Goal: Task Accomplishment & Management: Use online tool/utility

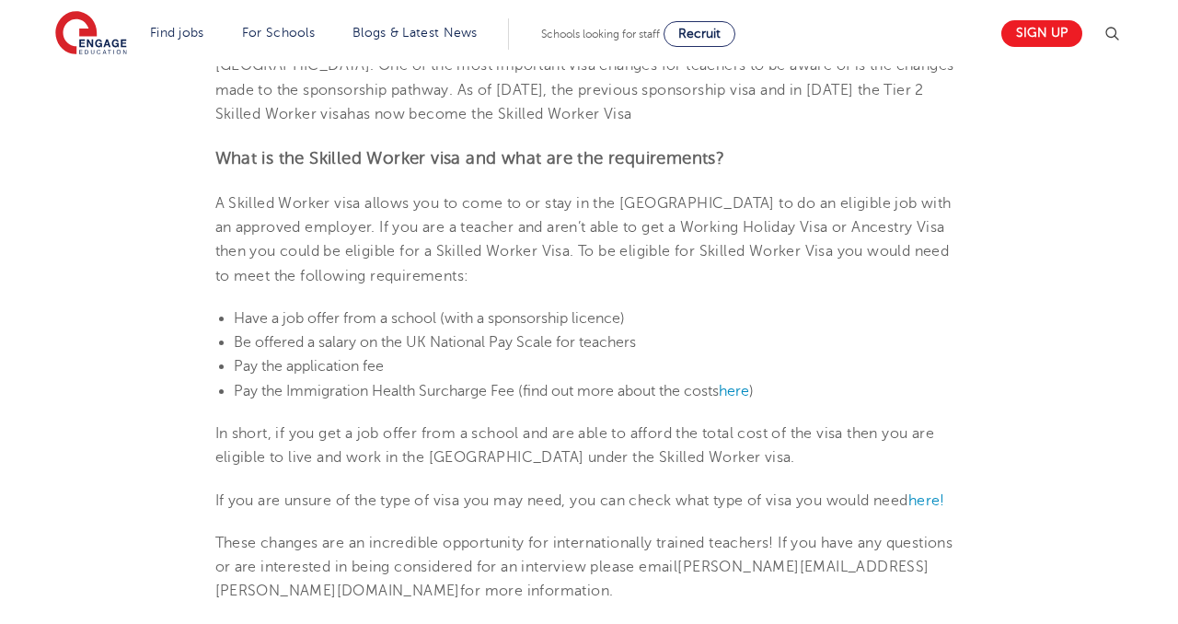
scroll to position [610, 0]
drag, startPoint x: 393, startPoint y: 366, endPoint x: 387, endPoint y: 300, distance: 66.6
click at [387, 300] on section "17th October 2022 Skilled Worker Visa In recent years, the UK has made changes …" at bounding box center [589, 513] width 1116 height 1230
click at [377, 333] on span "Be offered a salary on the UK National Pay Scale for teachers" at bounding box center [435, 341] width 402 height 17
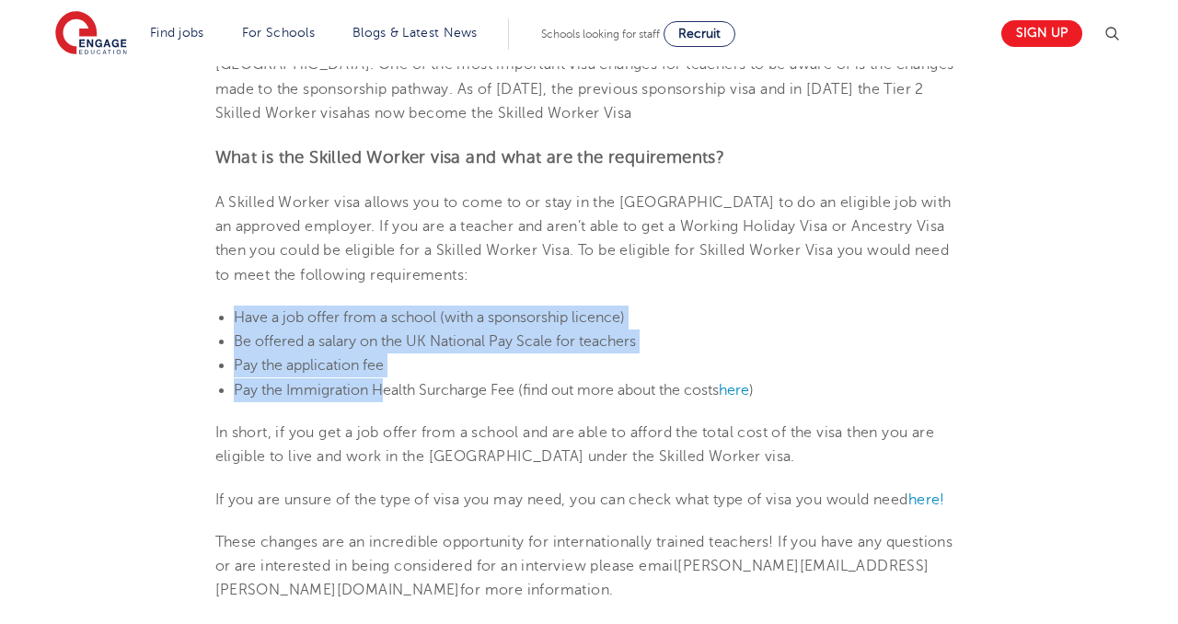
drag, startPoint x: 384, startPoint y: 394, endPoint x: 387, endPoint y: 297, distance: 96.7
click at [387, 297] on section "17th October 2022 Skilled Worker Visa In recent years, the UK has made changes …" at bounding box center [589, 513] width 1116 height 1230
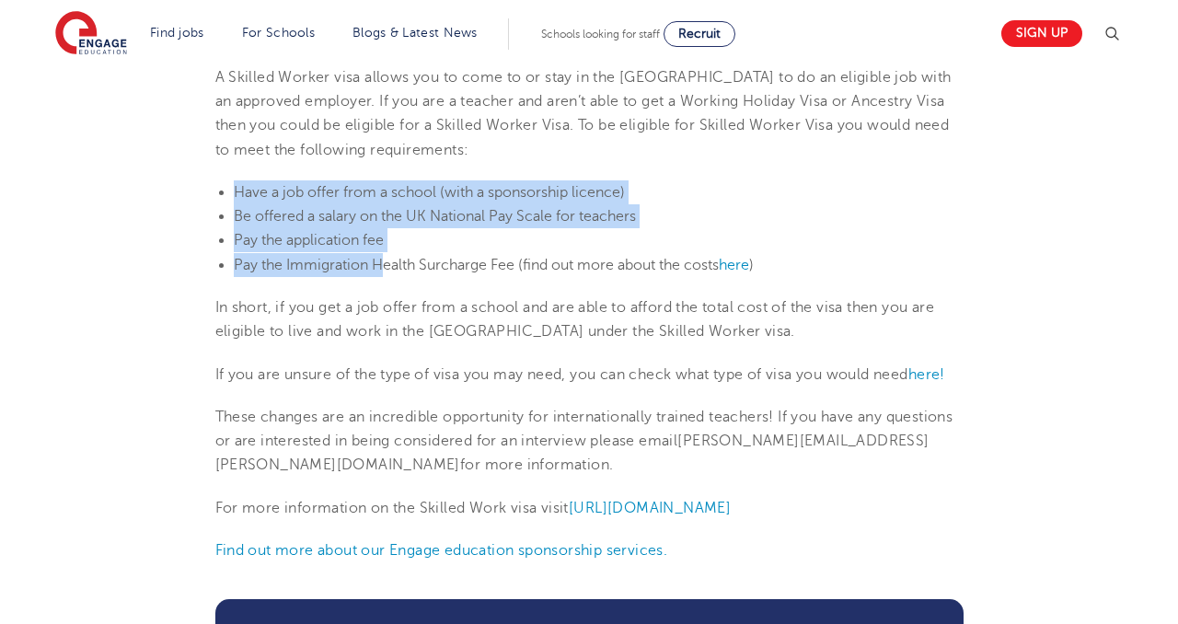
scroll to position [741, 0]
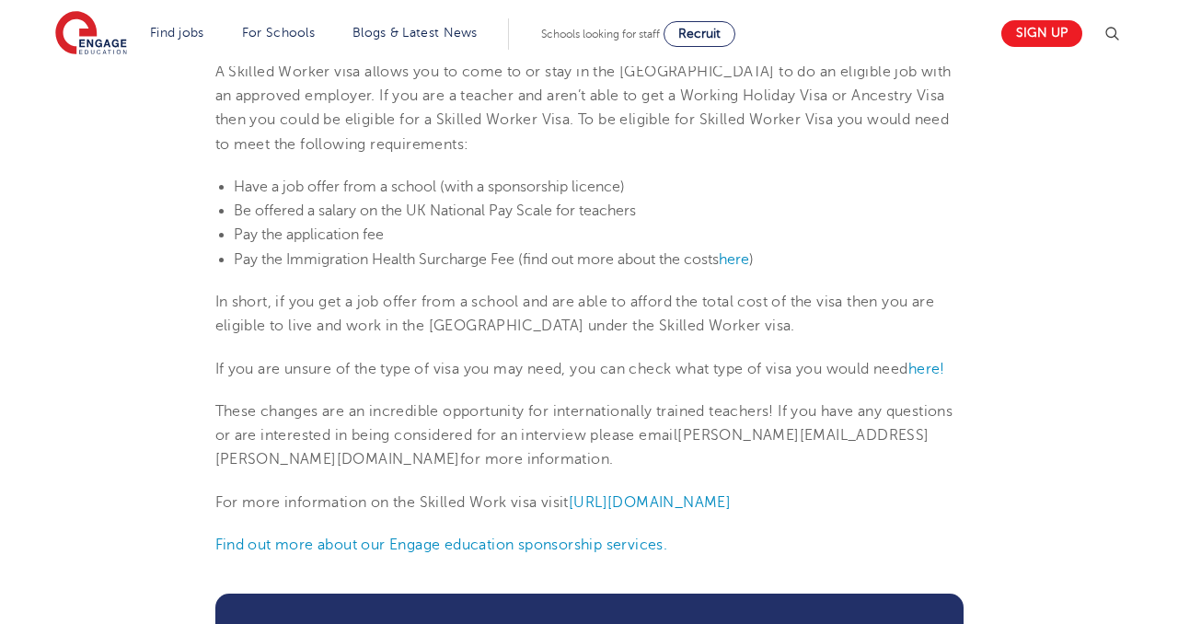
click at [676, 341] on section "17th October 2022 Skilled Worker Visa In recent years, the UK has made changes …" at bounding box center [589, 382] width 1116 height 1230
click at [930, 376] on span "here!" at bounding box center [926, 369] width 37 height 17
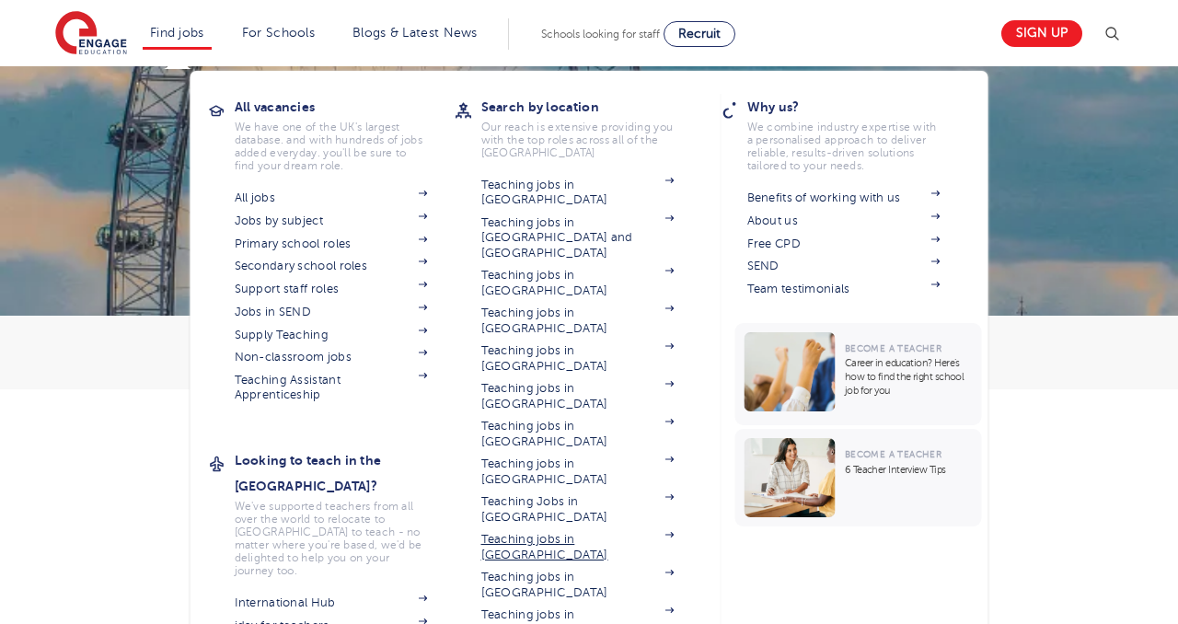
scroll to position [124, 0]
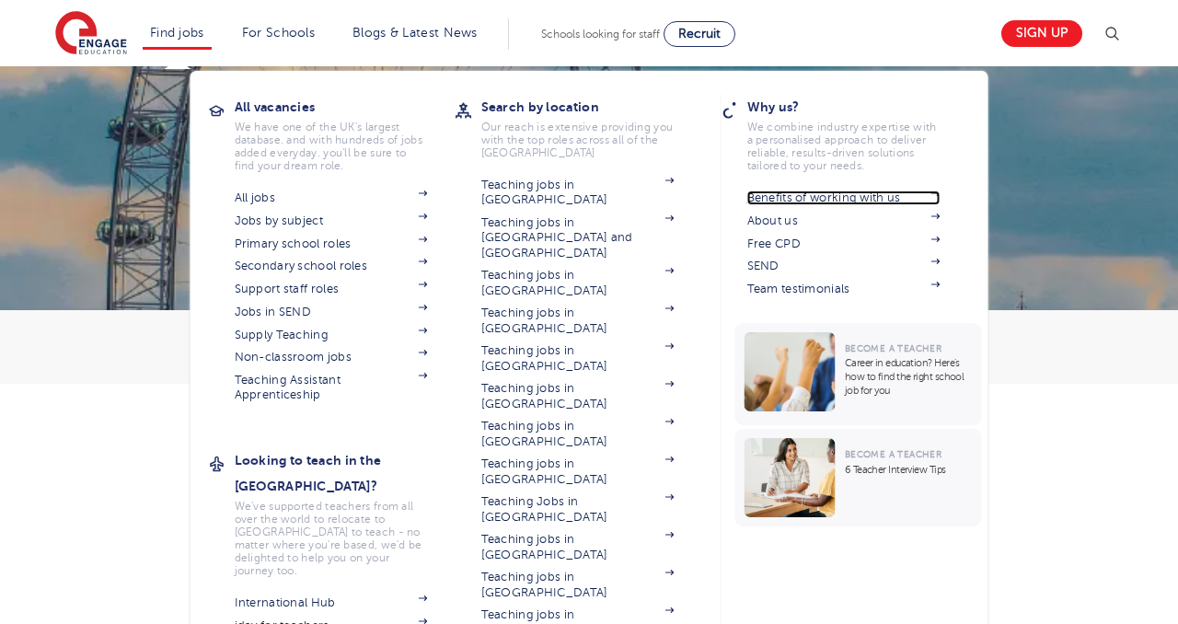
click at [779, 200] on link "Benefits of working with us" at bounding box center [843, 198] width 193 height 15
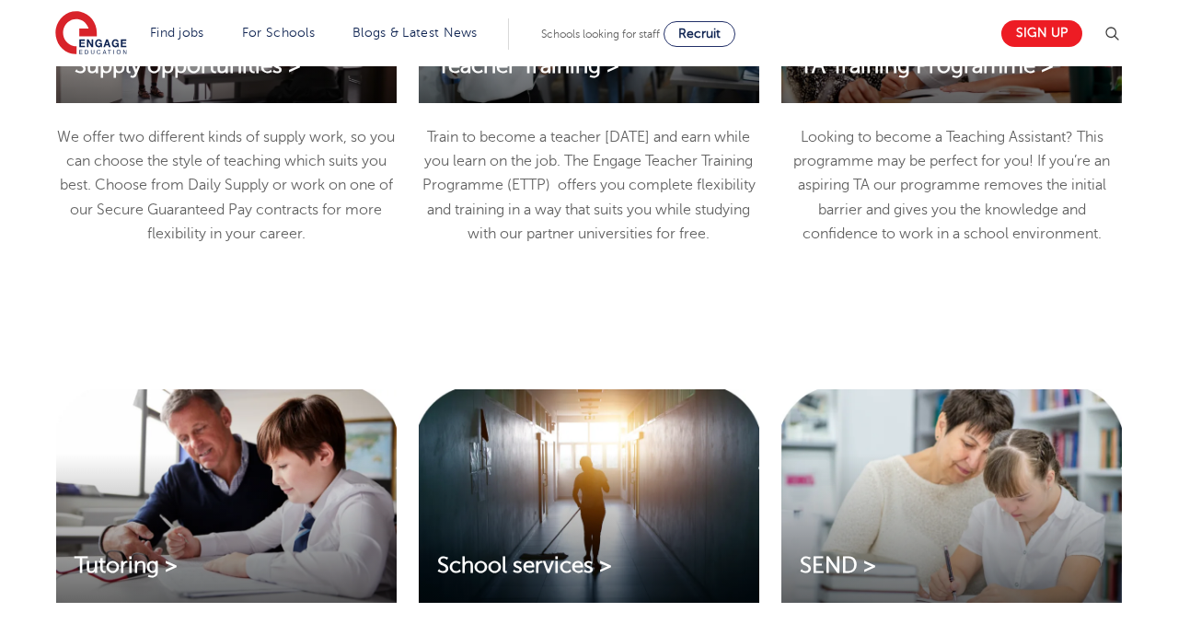
scroll to position [2129, 0]
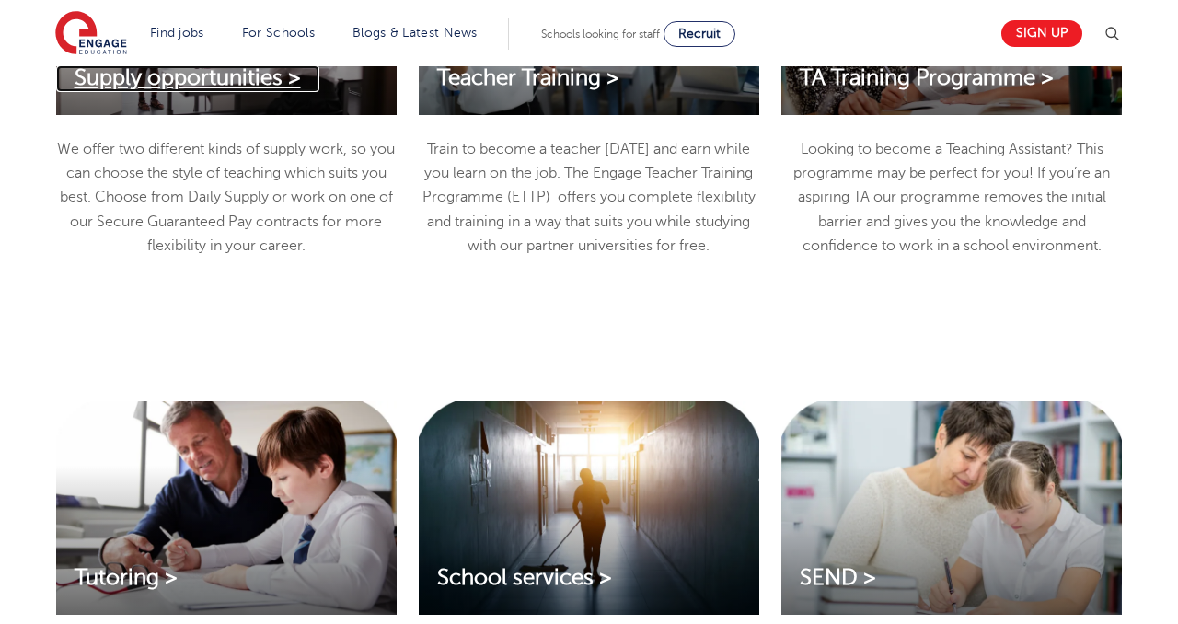
click at [208, 84] on span "Supply opportunities >" at bounding box center [188, 77] width 226 height 25
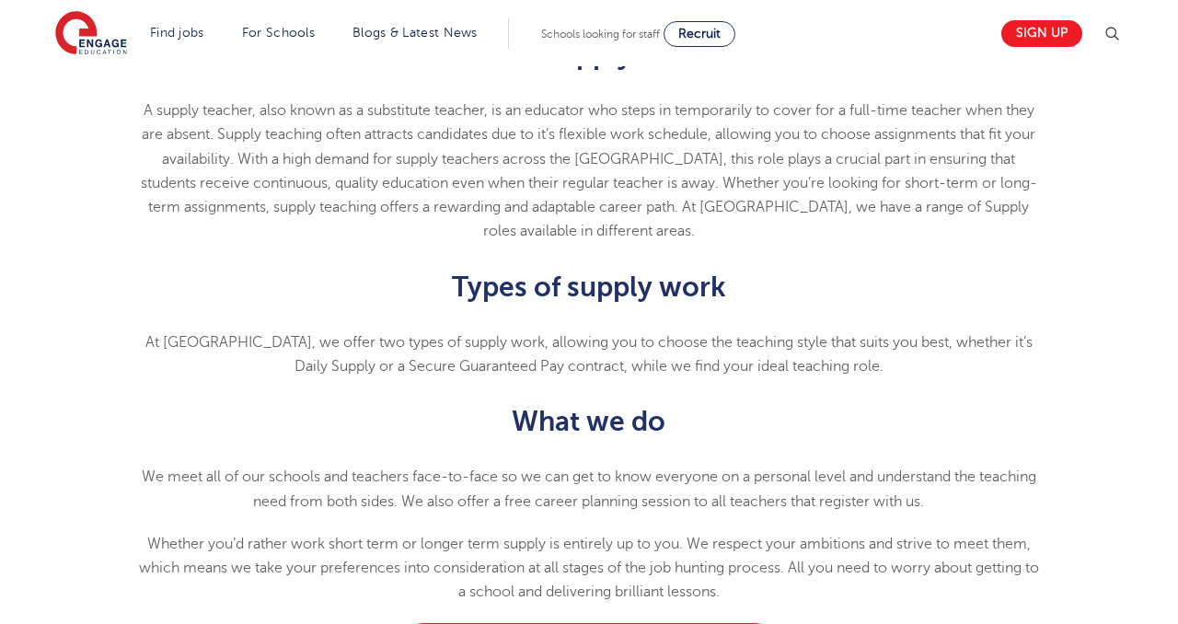
scroll to position [598, 0]
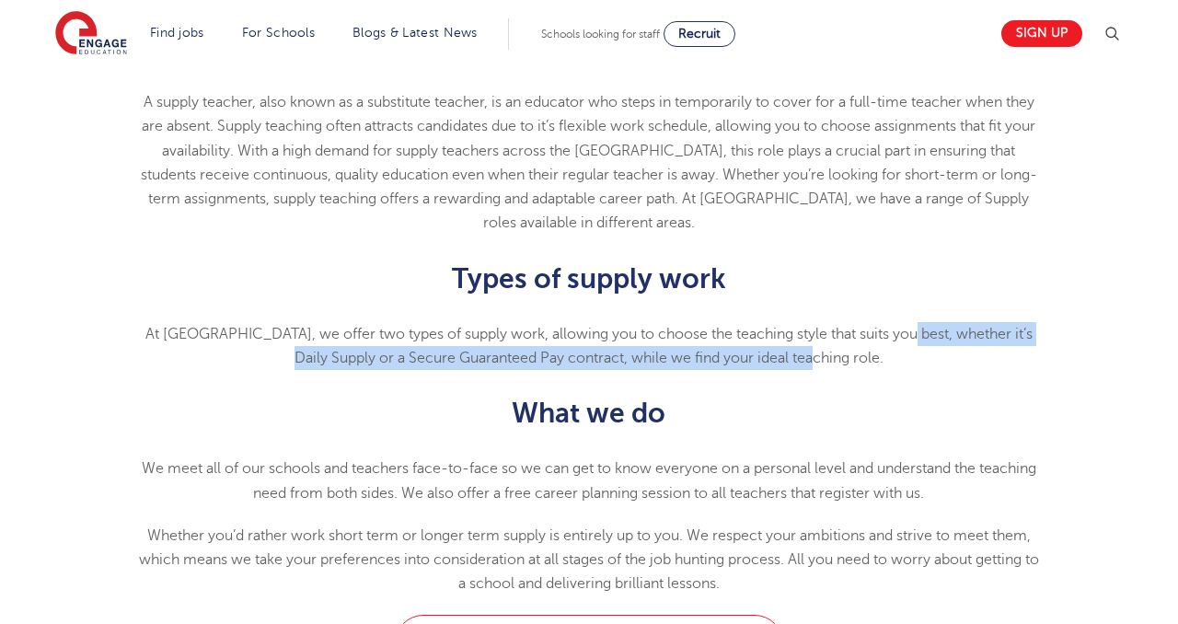
drag, startPoint x: 907, startPoint y: 324, endPoint x: 1061, endPoint y: 359, distance: 158.5
click at [1061, 359] on div "What is a Supply Teacher? A supply teacher, also known as a substitute teacher,…" at bounding box center [589, 309] width 1116 height 611
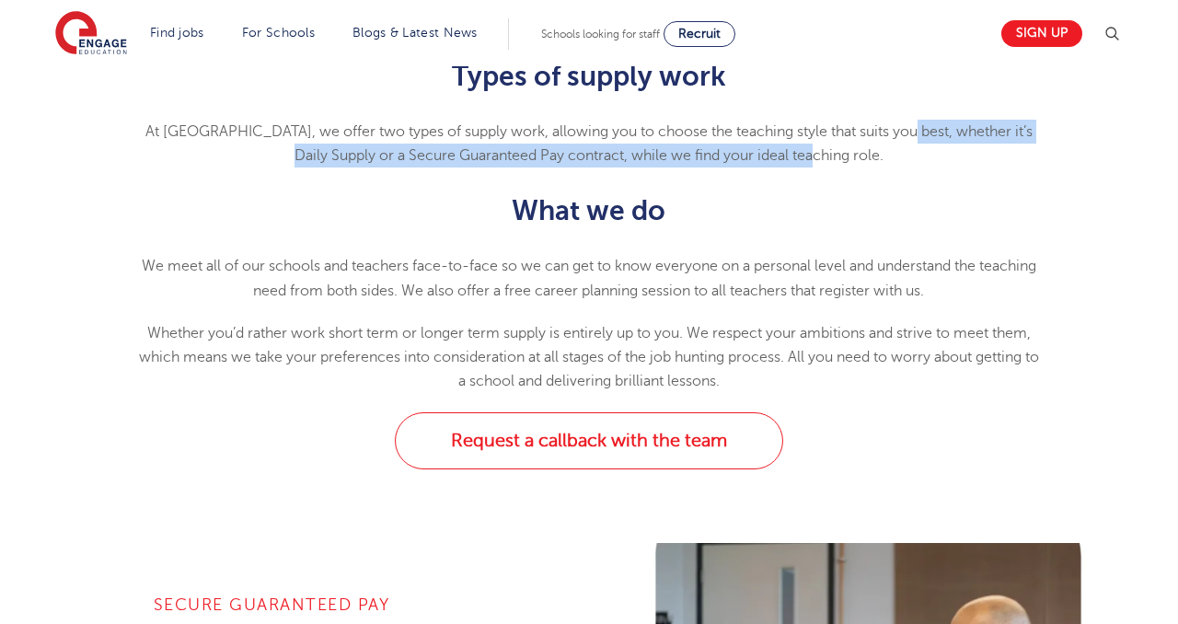
scroll to position [802, 0]
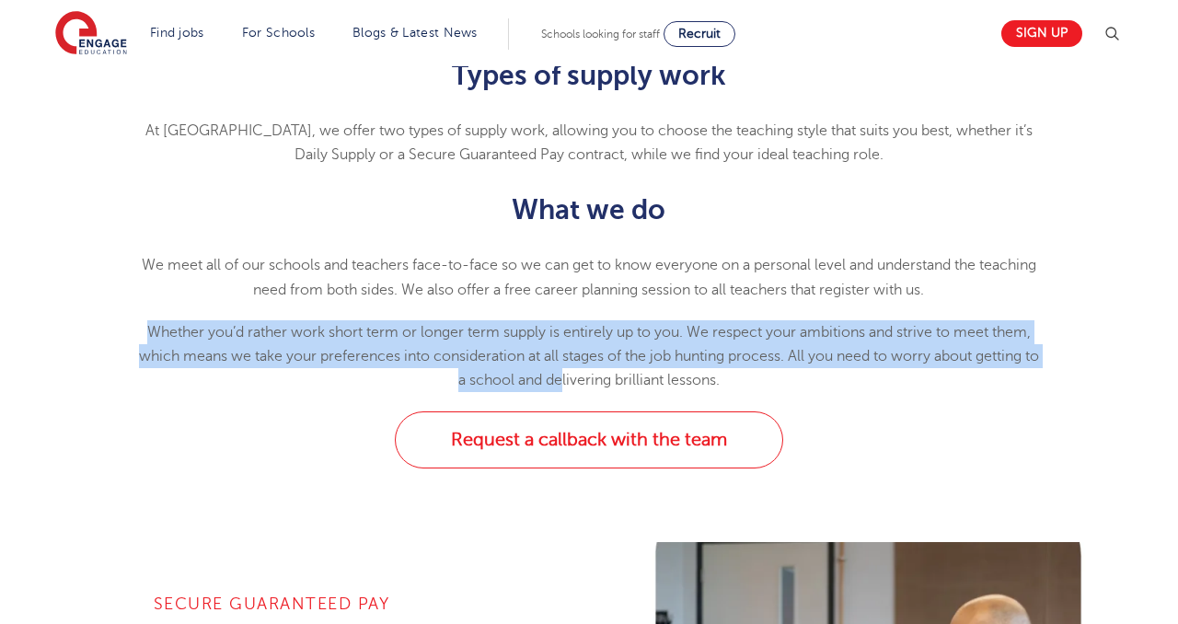
drag, startPoint x: 570, startPoint y: 384, endPoint x: 519, endPoint y: 300, distance: 97.9
click at [519, 300] on div "At Engage, we offer two types of supply work, allowing you to choose the teachi…" at bounding box center [589, 256] width 903 height 274
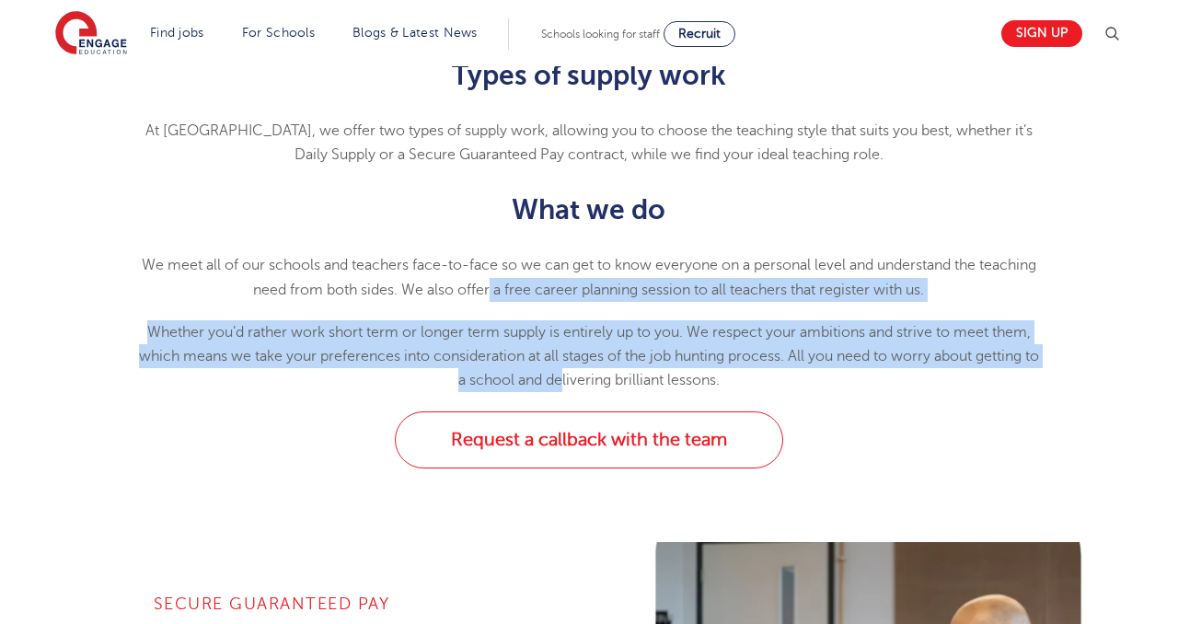
click at [465, 366] on p "Whether you’d rather work short term or longer term supply is entirely up to yo…" at bounding box center [589, 356] width 903 height 73
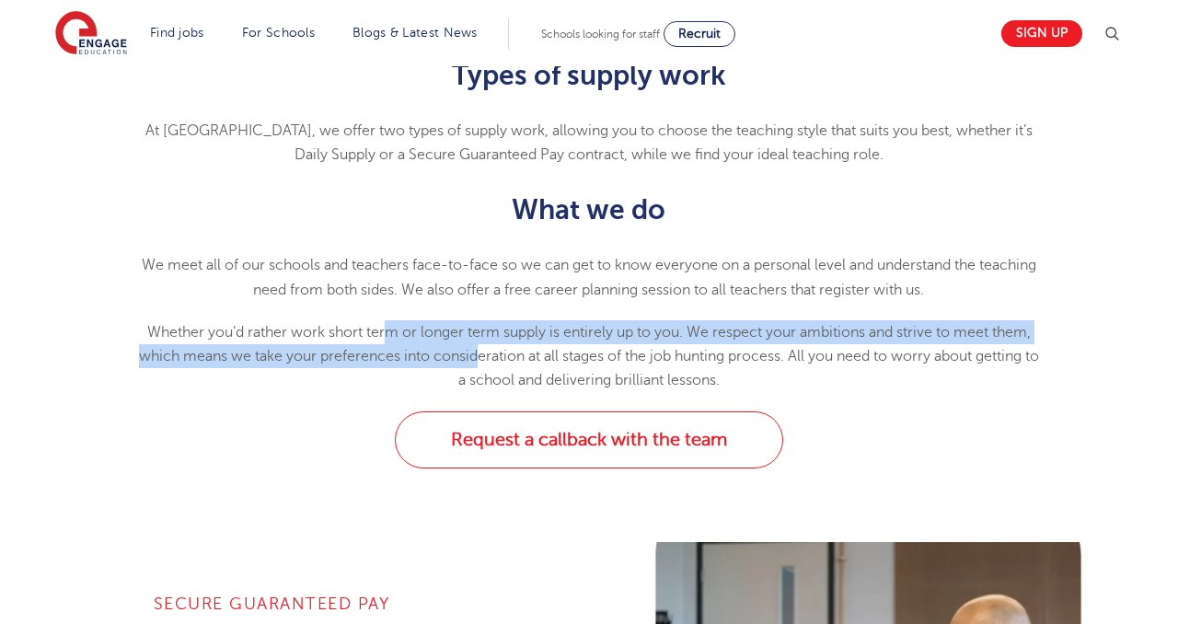
drag, startPoint x: 387, startPoint y: 341, endPoint x: 473, endPoint y: 346, distance: 85.7
click at [474, 346] on p "Whether you’d rather work short term or longer term supply is entirely up to yo…" at bounding box center [589, 356] width 903 height 73
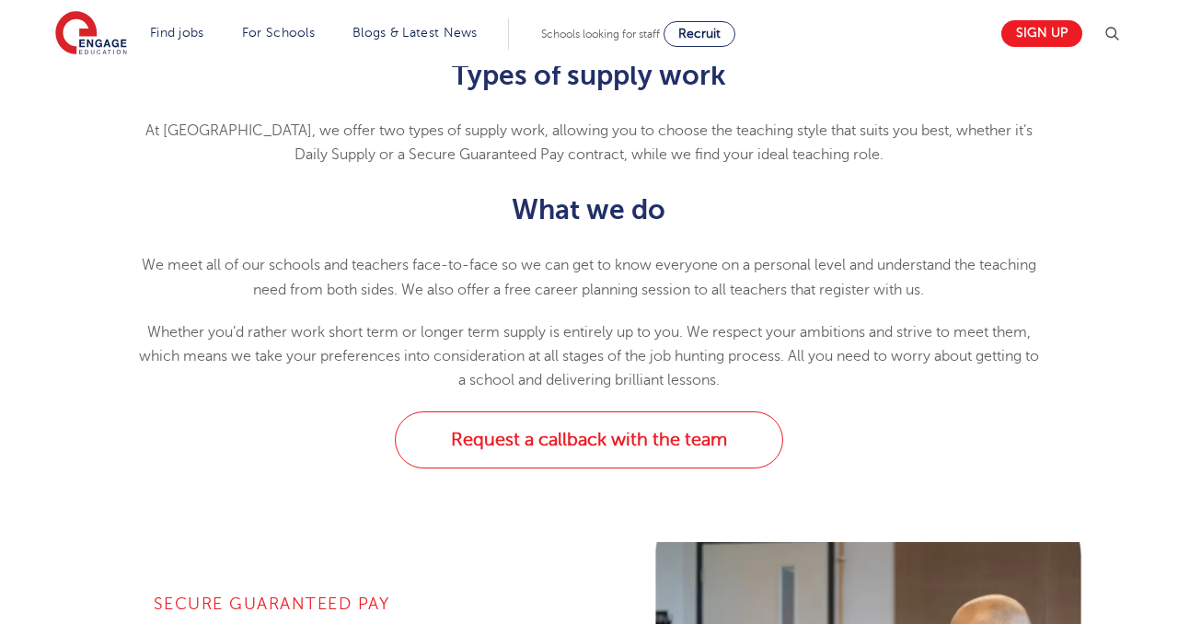
click at [588, 358] on p "Whether you’d rather work short term or longer term supply is entirely up to yo…" at bounding box center [589, 356] width 903 height 73
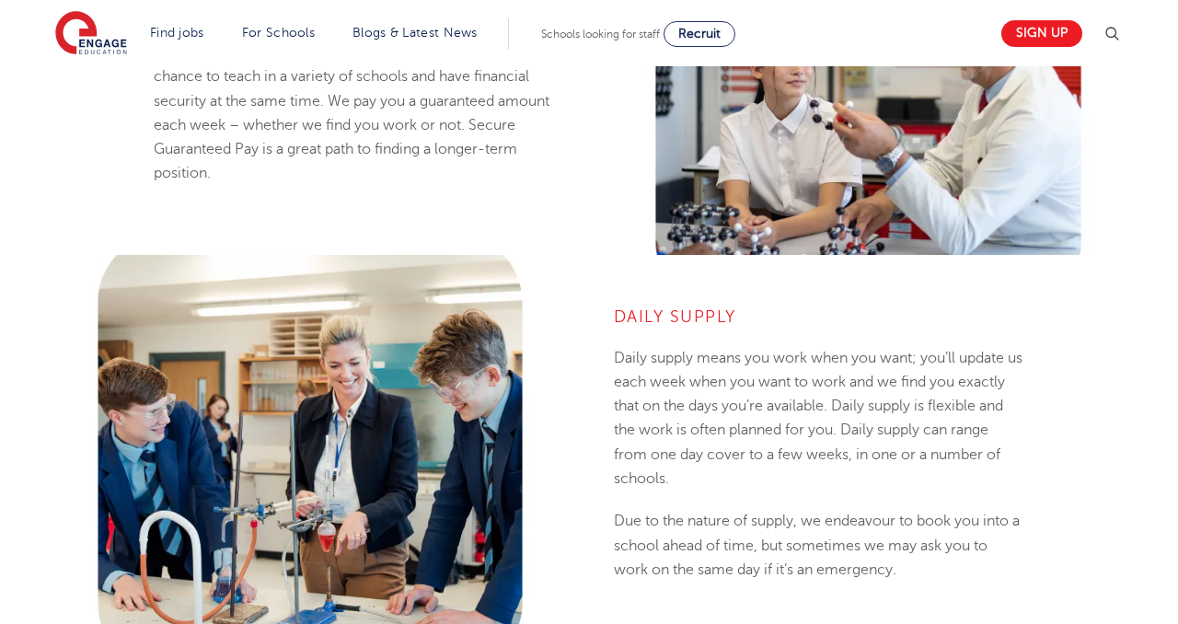
scroll to position [1428, 0]
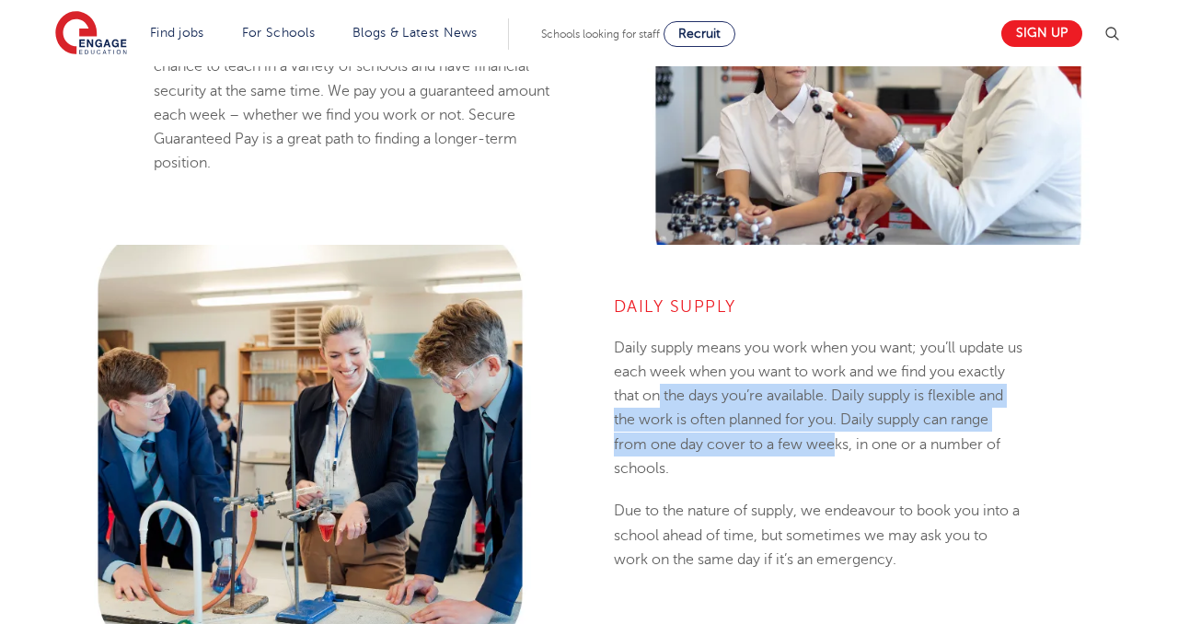
drag, startPoint x: 908, startPoint y: 456, endPoint x: 712, endPoint y: 390, distance: 206.6
click at [712, 390] on p "Daily supply means you work when you want; you’ll update us each week when you …" at bounding box center [819, 408] width 411 height 145
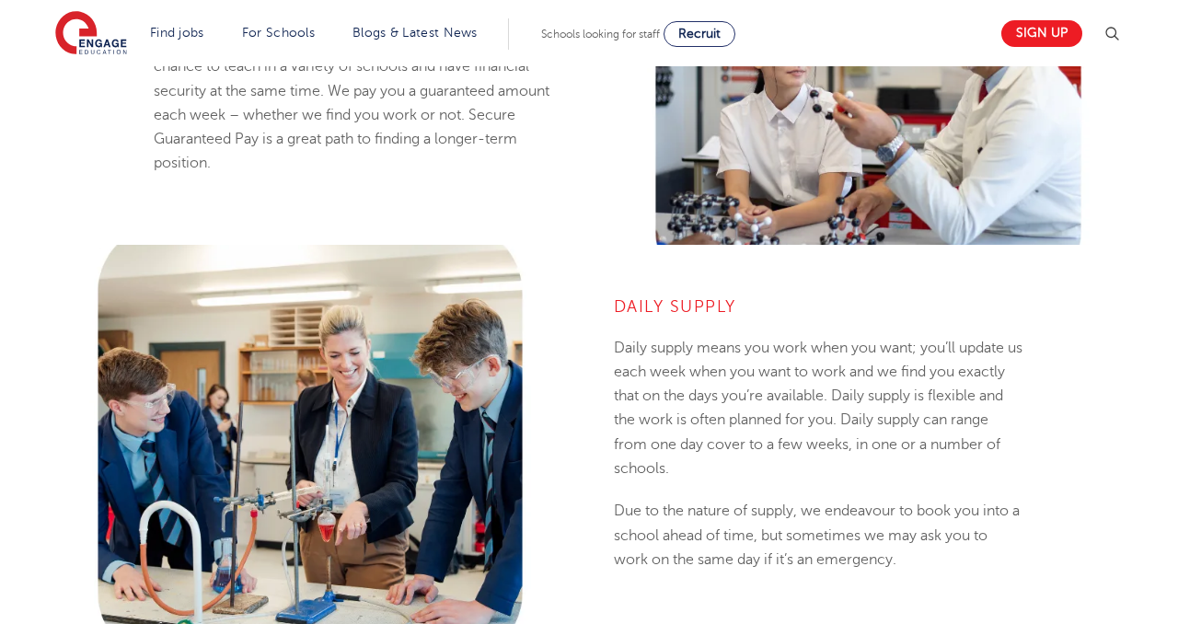
click at [707, 390] on p "Daily supply means you work when you want; you’ll update us each week when you …" at bounding box center [819, 408] width 411 height 145
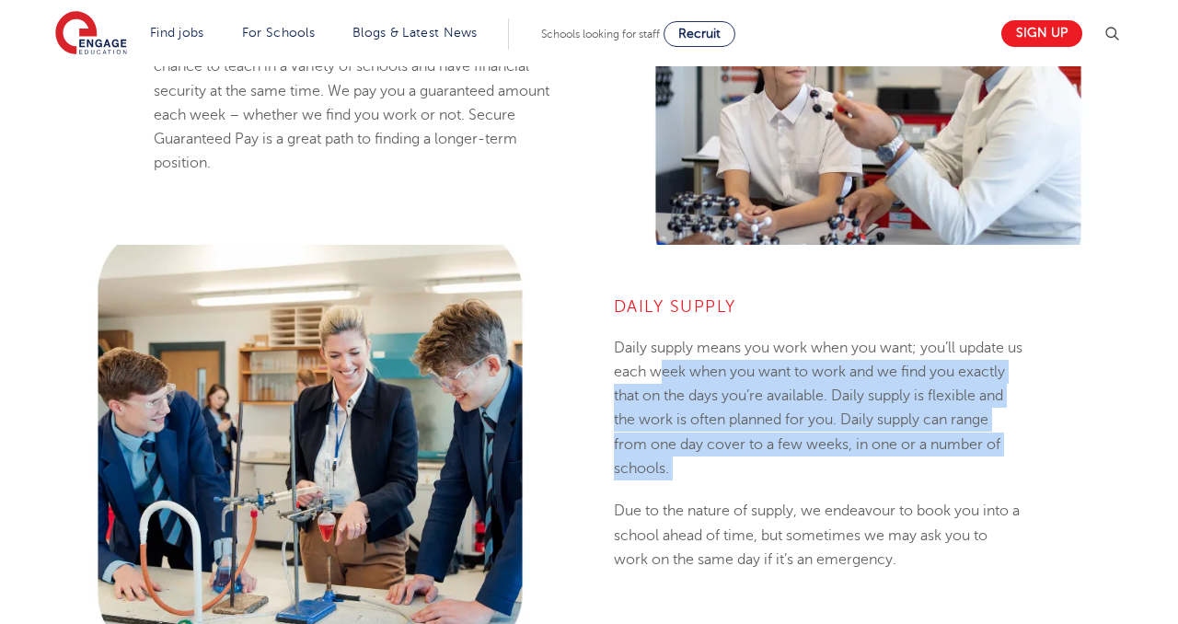
drag, startPoint x: 679, startPoint y: 379, endPoint x: 823, endPoint y: 482, distance: 176.8
click at [823, 482] on div "Daily Supply Daily supply means you work when you want; you’ll update us each w…" at bounding box center [819, 433] width 411 height 277
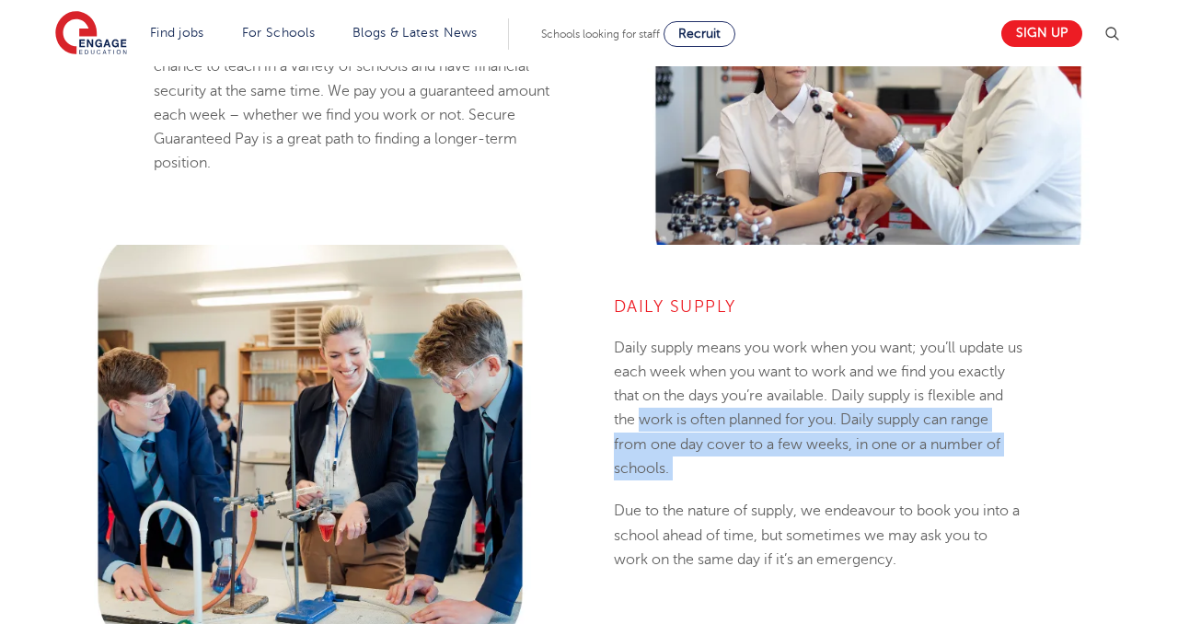
drag, startPoint x: 736, startPoint y: 497, endPoint x: 722, endPoint y: 419, distance: 79.6
click at [722, 419] on div "Daily Supply Daily supply means you work when you want; you’ll update us each w…" at bounding box center [819, 433] width 411 height 277
click at [722, 442] on p "Daily supply means you work when you want; you’ll update us each week when you …" at bounding box center [819, 408] width 411 height 145
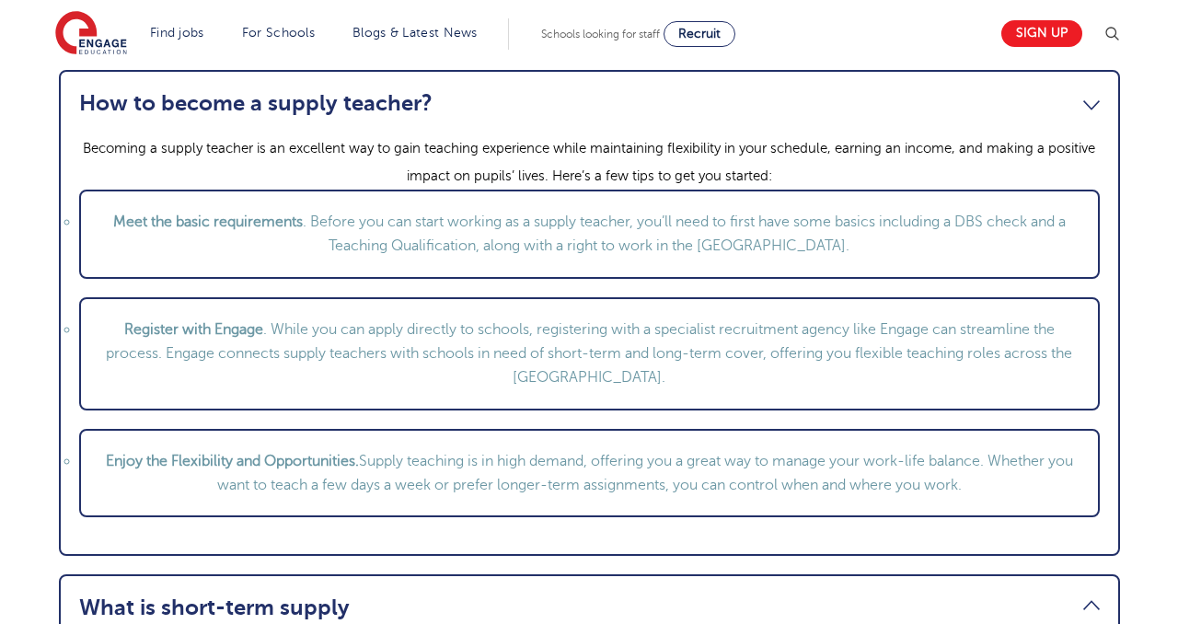
scroll to position [2087, 0]
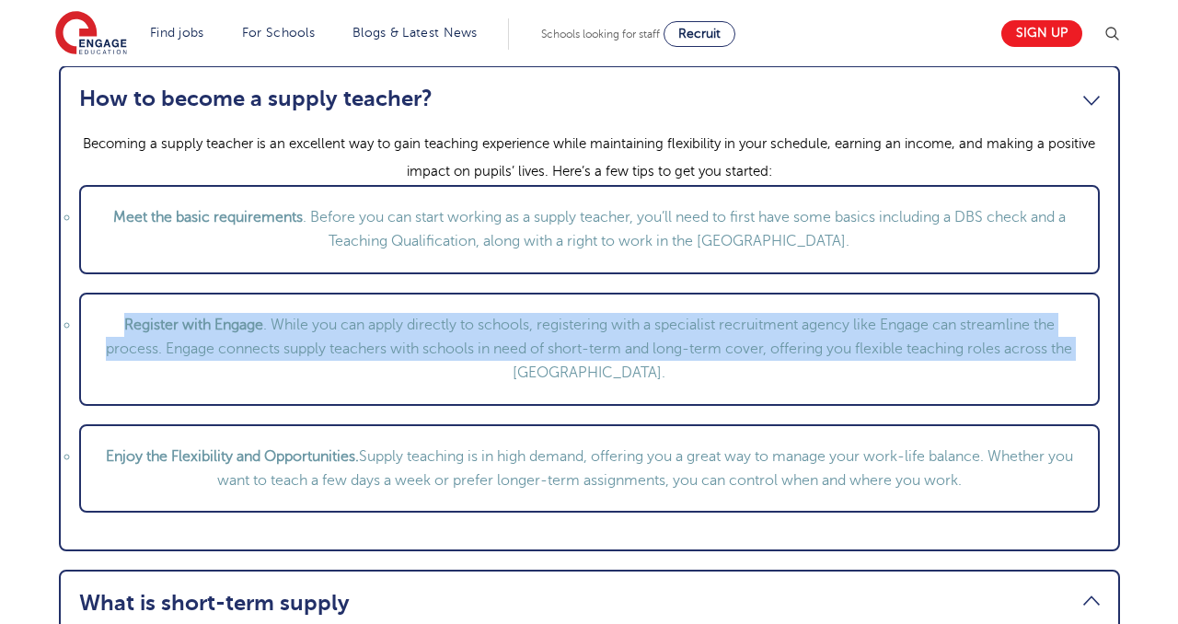
drag, startPoint x: 507, startPoint y: 373, endPoint x: 477, endPoint y: 308, distance: 71.2
click at [477, 308] on li "Register with Engage . While you can apply directly to schools, registering wit…" at bounding box center [589, 349] width 1021 height 113
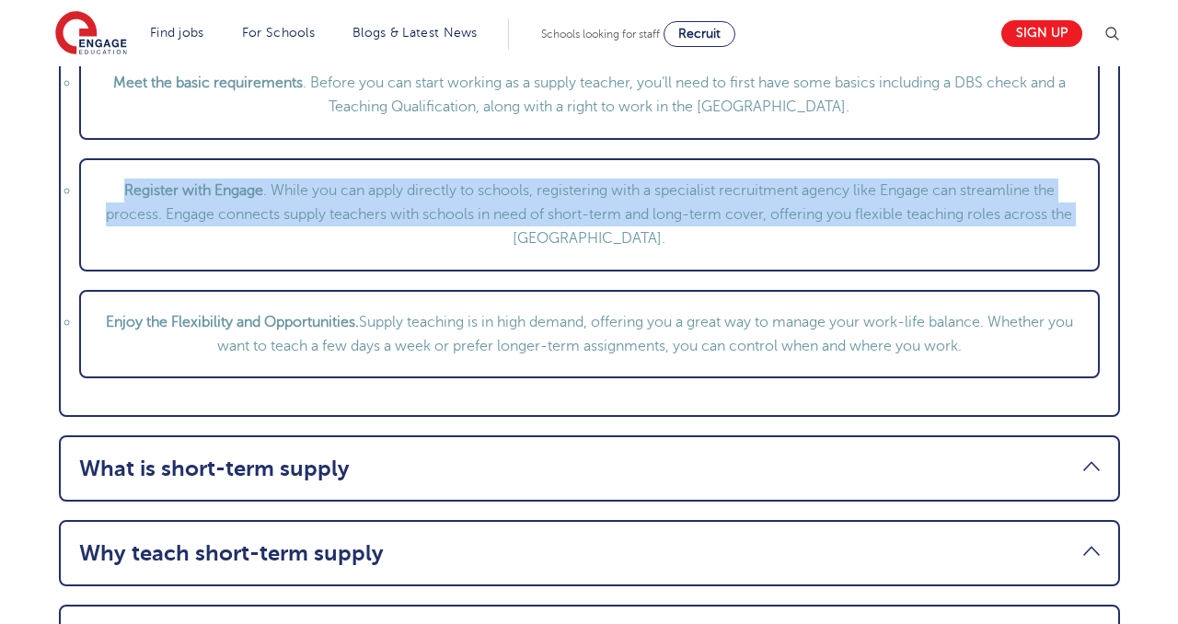
scroll to position [2230, 0]
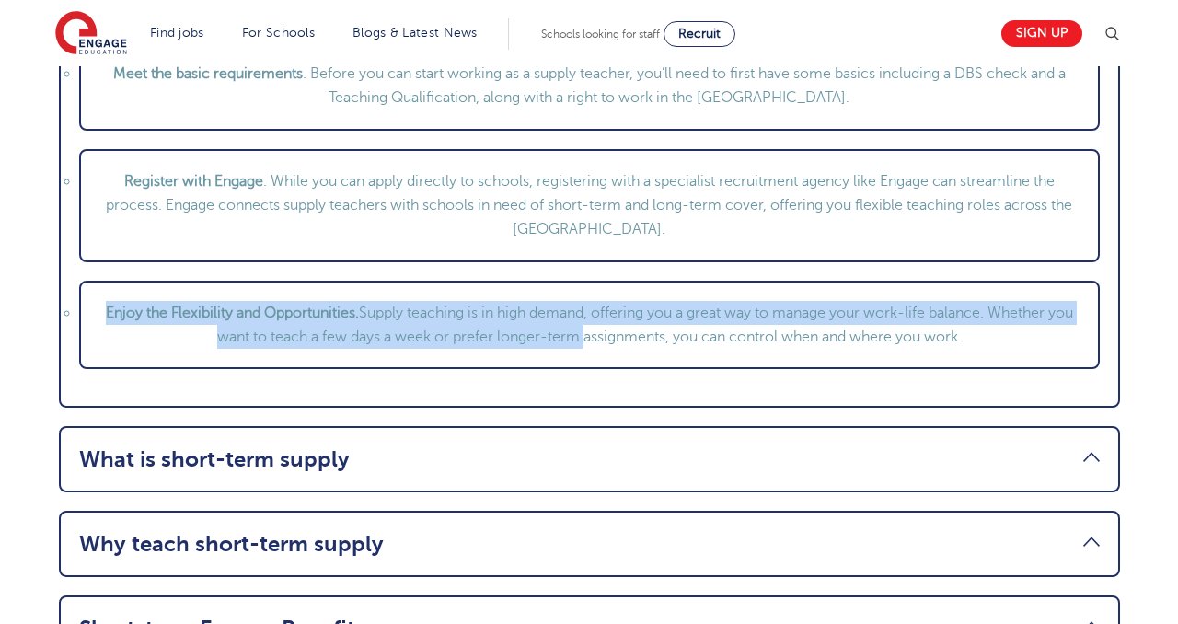
drag, startPoint x: 595, startPoint y: 338, endPoint x: 582, endPoint y: 289, distance: 50.5
click at [582, 289] on li "Enjoy the Flexibility and Opportunities. Supply teaching is in high demand, off…" at bounding box center [589, 325] width 1021 height 89
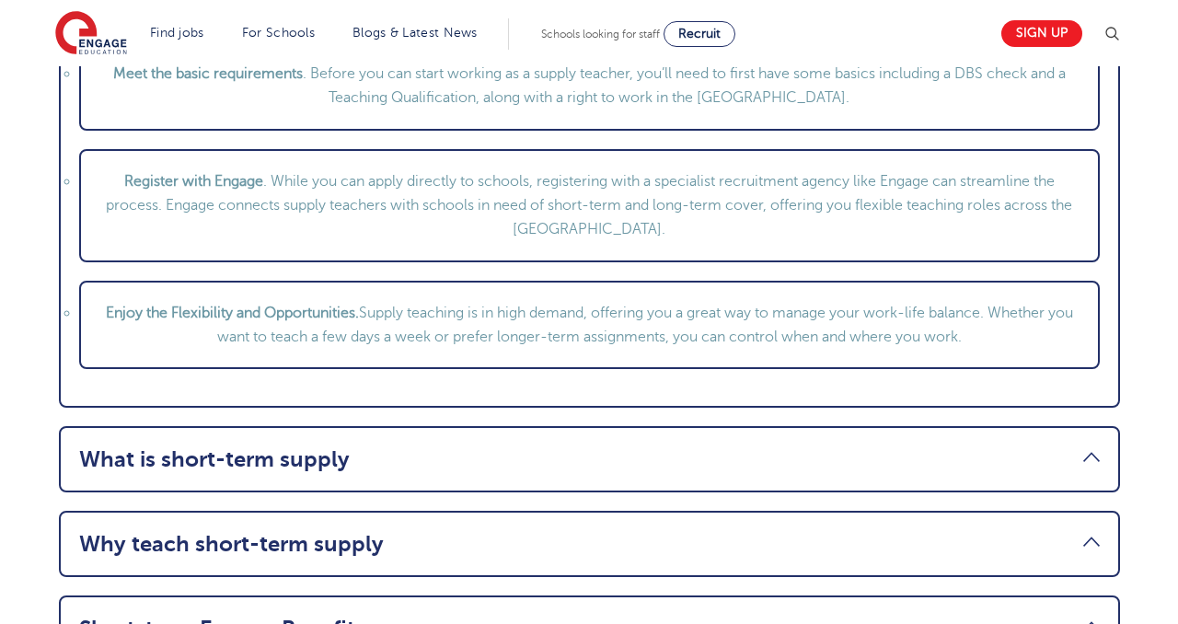
click at [620, 363] on li "Enjoy the Flexibility and Opportunities. Supply teaching is in high demand, off…" at bounding box center [589, 325] width 1021 height 89
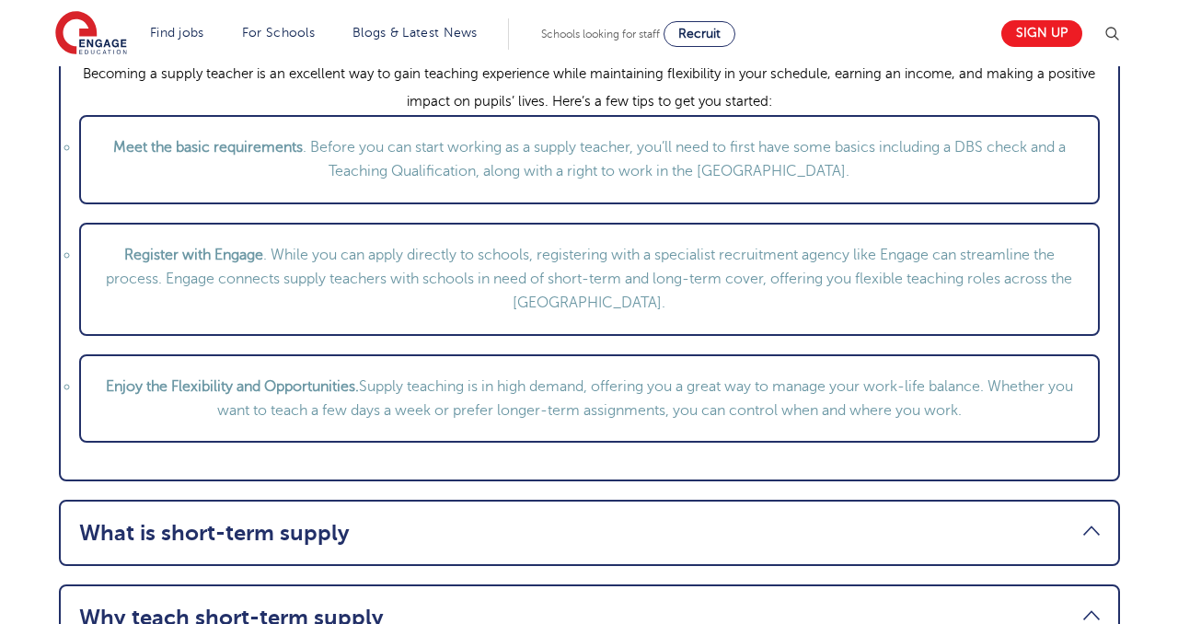
scroll to position [2146, 0]
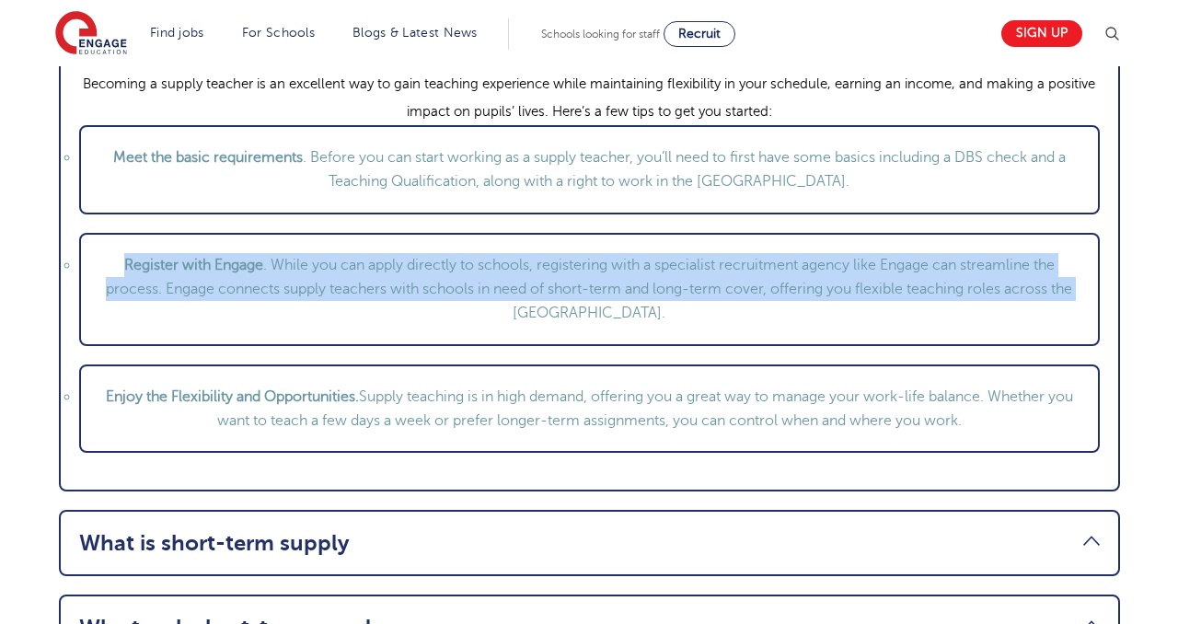
drag, startPoint x: 576, startPoint y: 325, endPoint x: 480, endPoint y: 214, distance: 146.2
click at [480, 214] on ul "Meet the basic requirements . Before you can start working as a supply teacher,…" at bounding box center [589, 289] width 1021 height 328
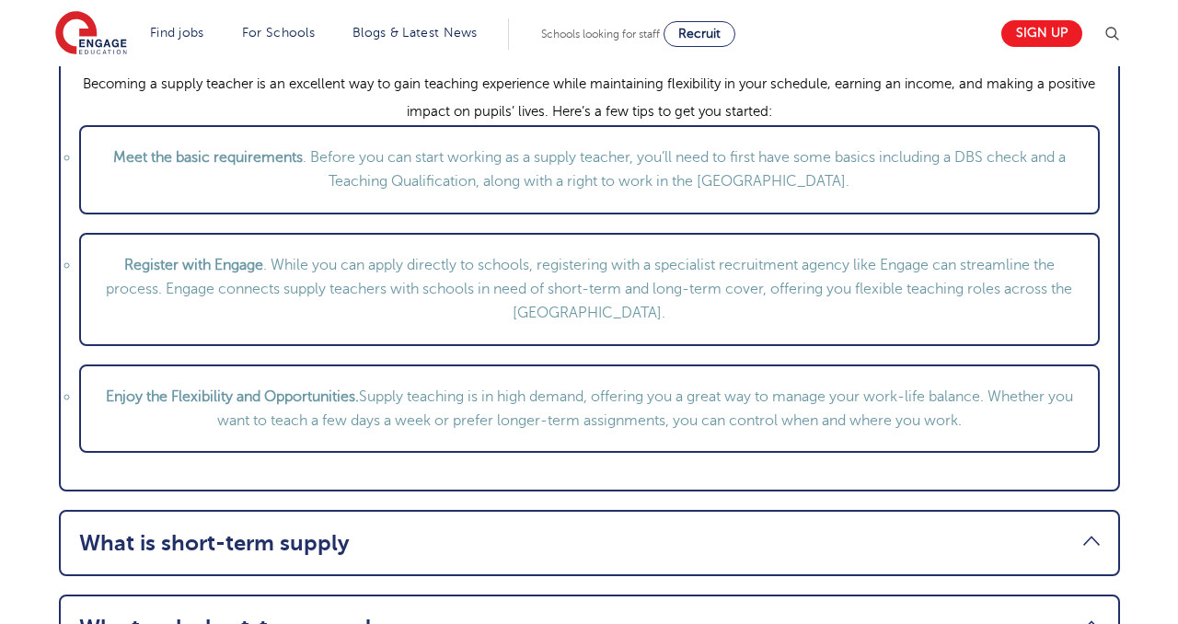
click at [480, 305] on li "Register with Engage . While you can apply directly to schools, registering wit…" at bounding box center [589, 289] width 1021 height 113
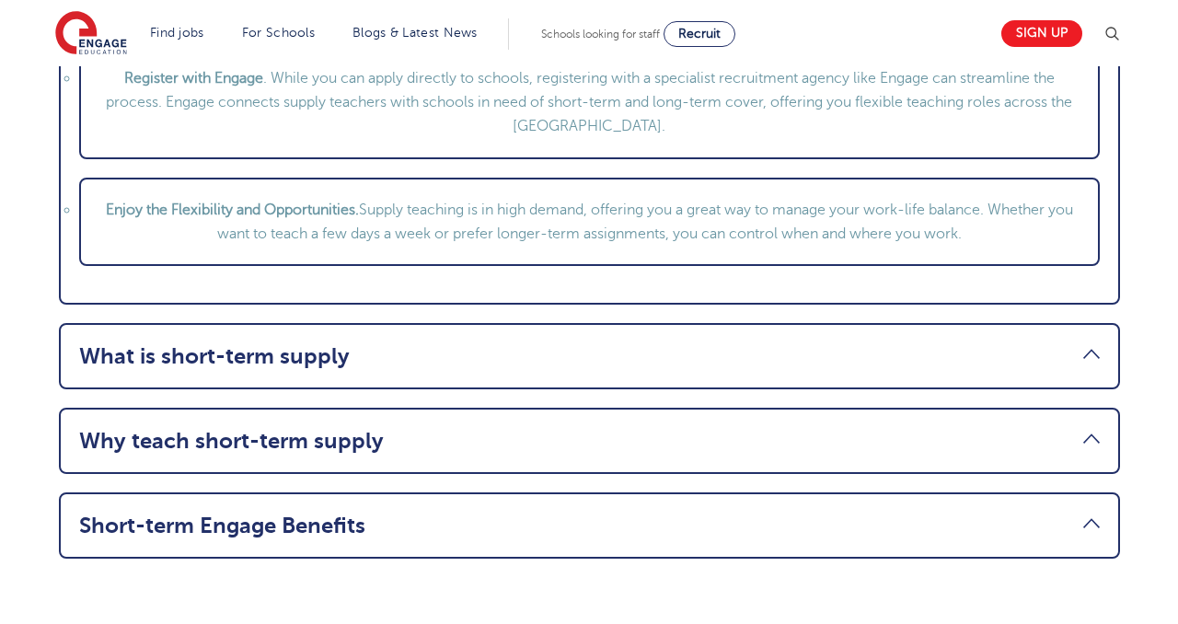
scroll to position [2390, 0]
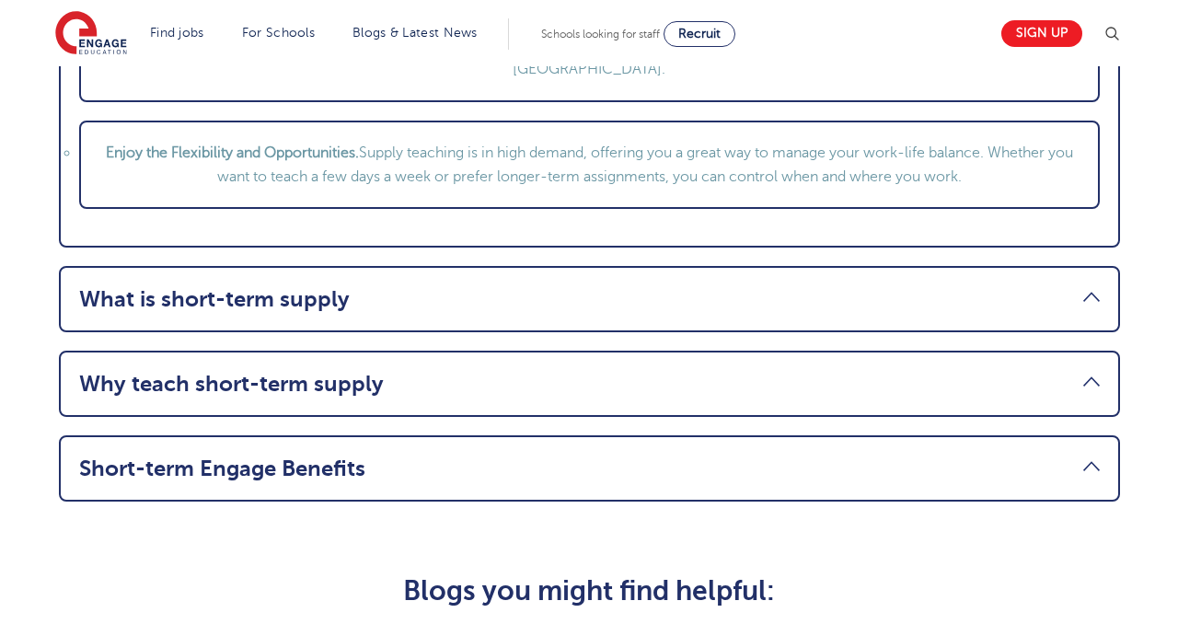
click at [436, 266] on li "What is short-term supply Short-time supply vacancies are teaching posts where …" at bounding box center [589, 299] width 1061 height 66
click at [434, 312] on li "What is short-term supply Short-time supply vacancies are teaching posts where …" at bounding box center [589, 299] width 1061 height 66
click at [1090, 298] on link "What is short-term supply" at bounding box center [589, 299] width 1021 height 26
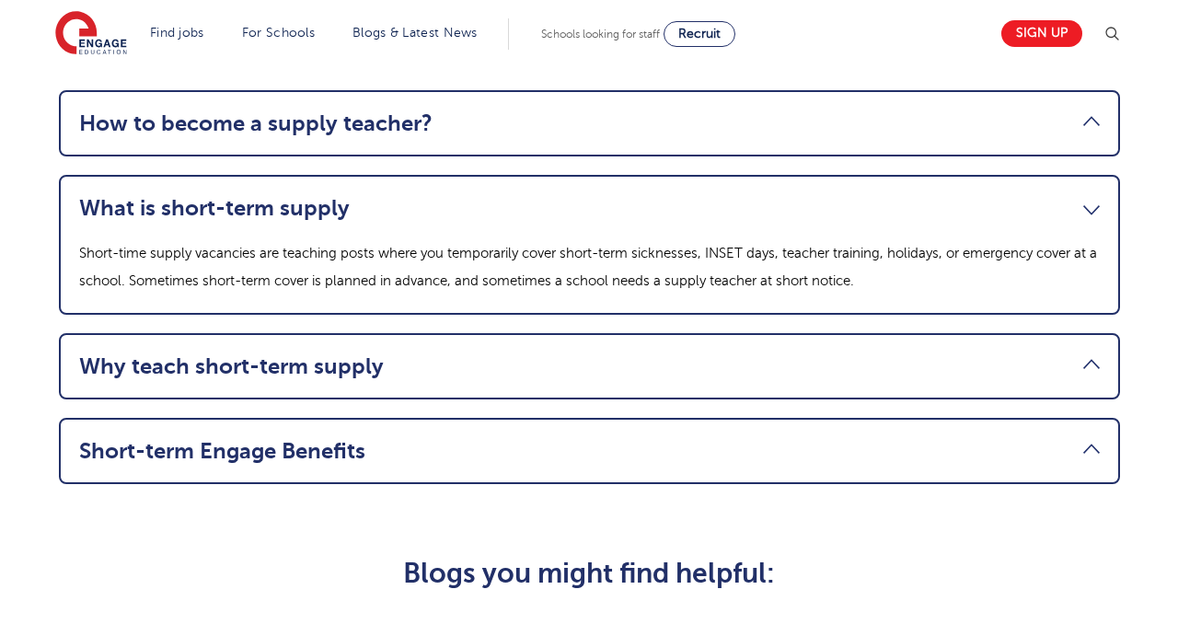
scroll to position [2061, 0]
click at [1081, 217] on link "What is short-term supply" at bounding box center [589, 209] width 1021 height 26
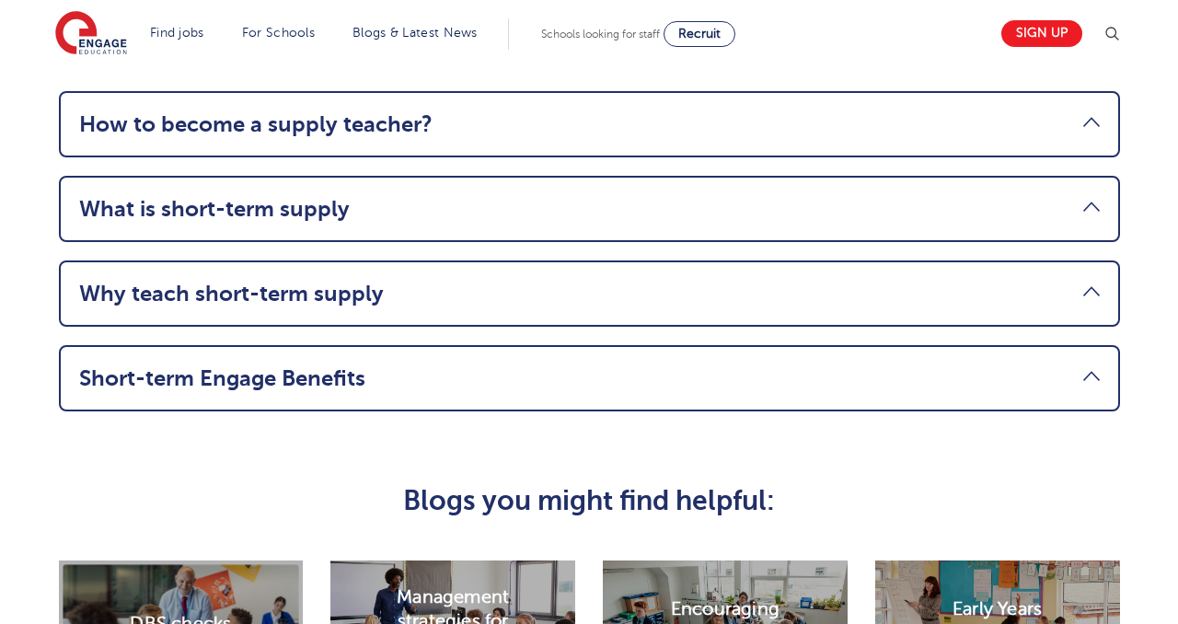
click at [1078, 285] on link "Why teach short-term supply" at bounding box center [589, 294] width 1021 height 26
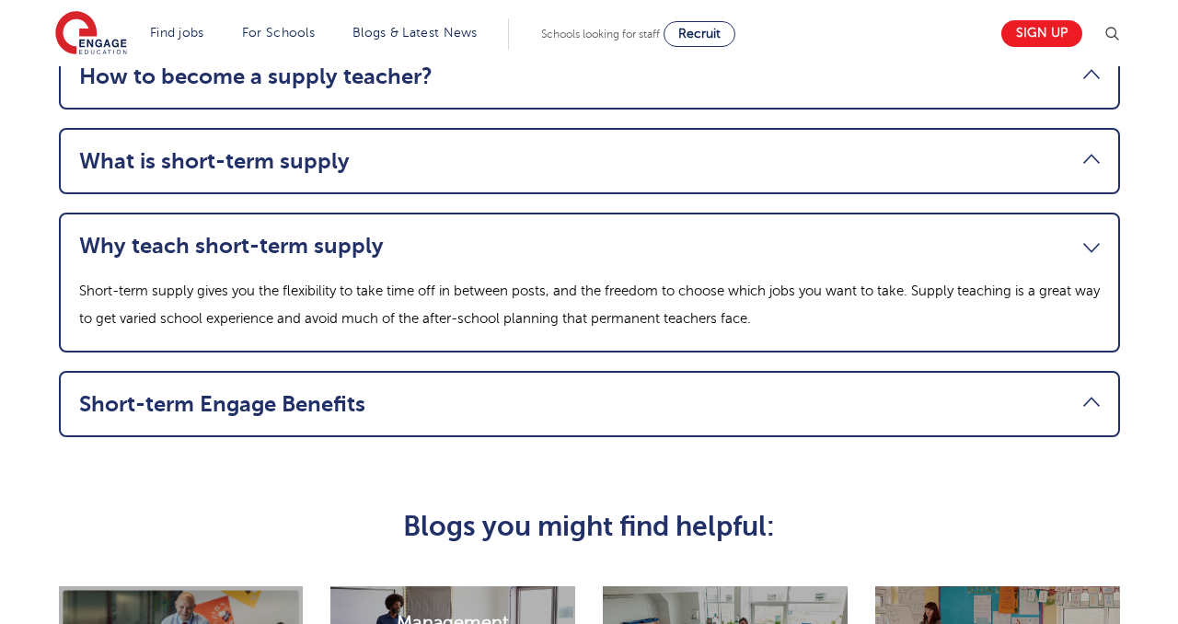
scroll to position [2111, 0]
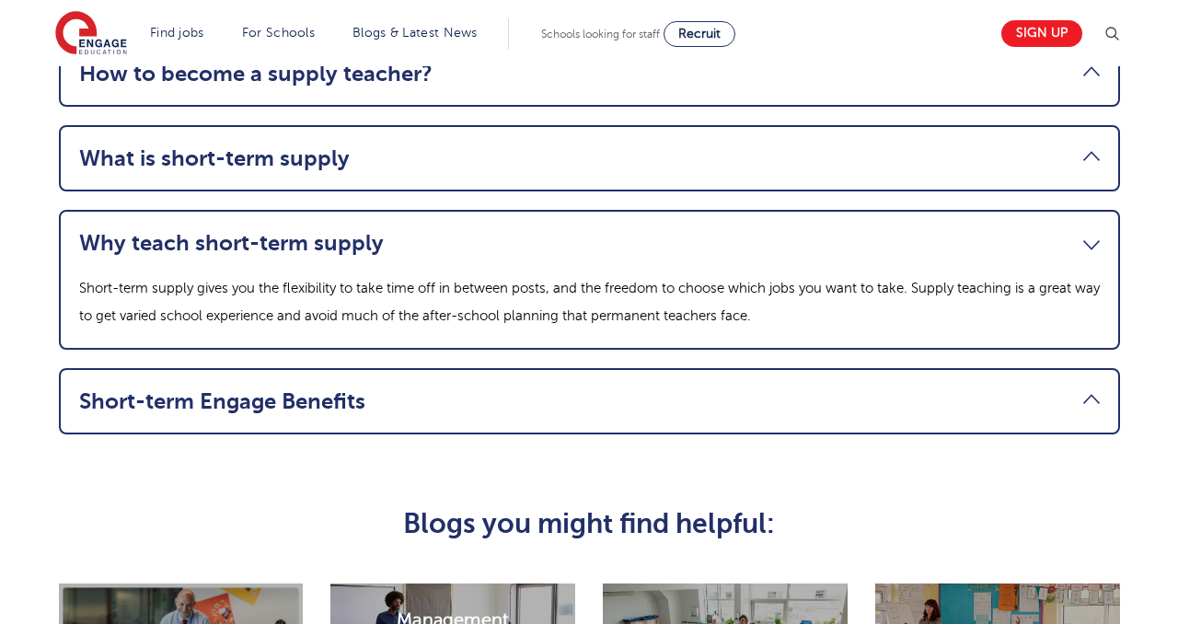
click at [1023, 399] on link "Short-term Engage Benefits" at bounding box center [589, 401] width 1021 height 26
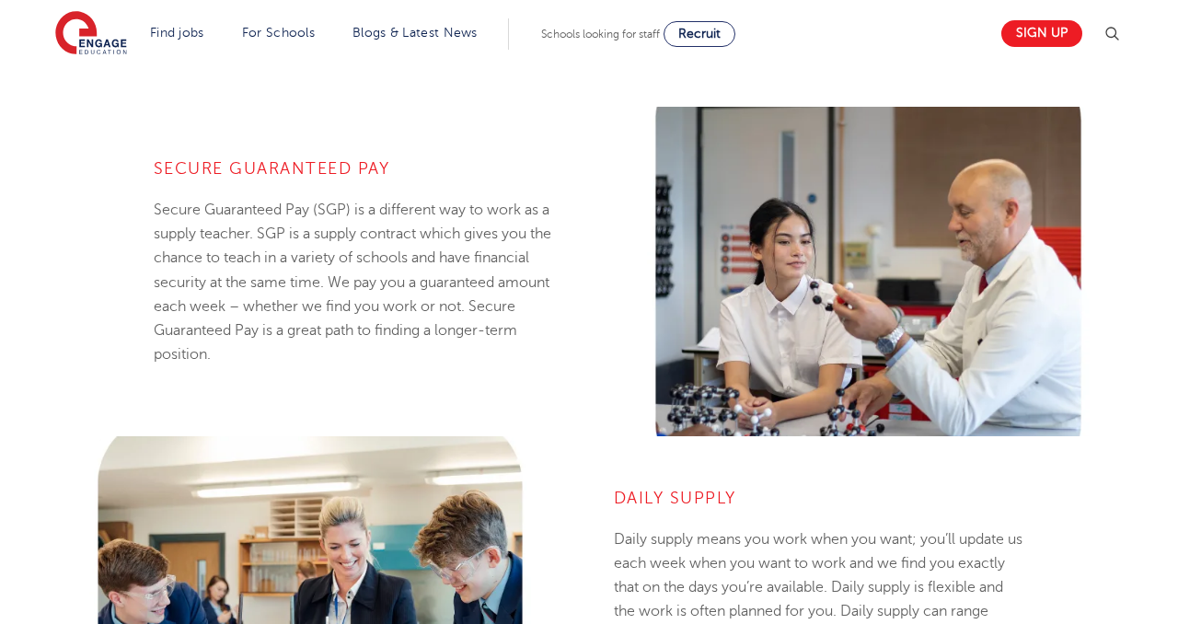
scroll to position [0, 0]
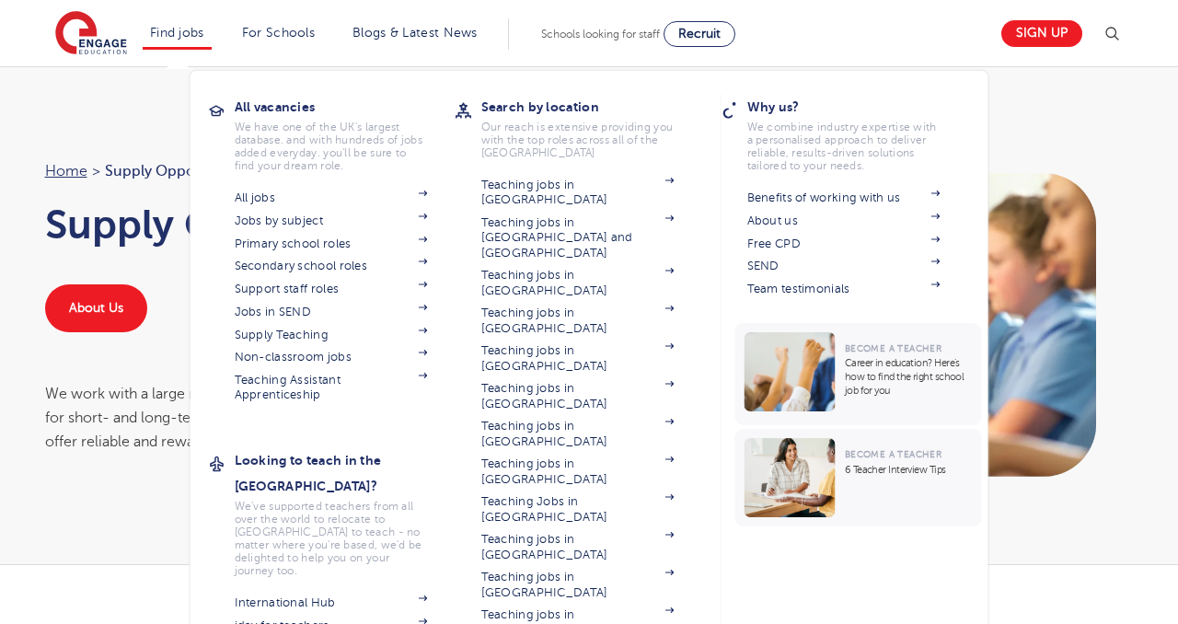
click at [564, 550] on div "Search by location Our reach is extensive providing you with the top roles acro…" at bounding box center [591, 400] width 221 height 612
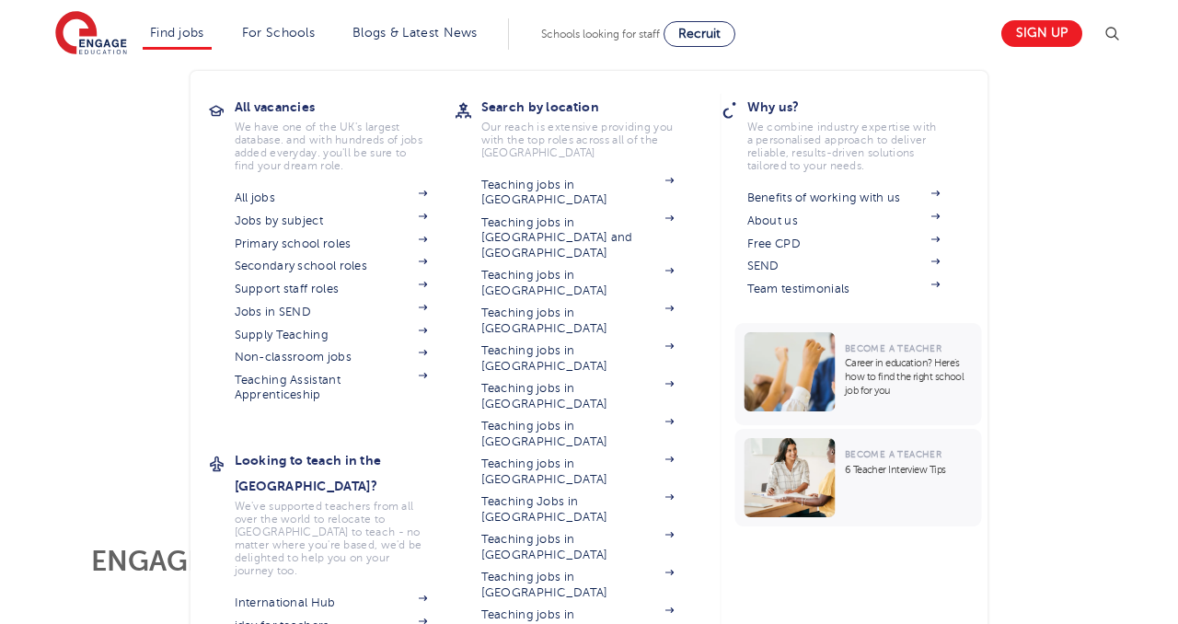
scroll to position [287, 0]
click at [811, 198] on link "Benefits of working with us" at bounding box center [843, 198] width 193 height 15
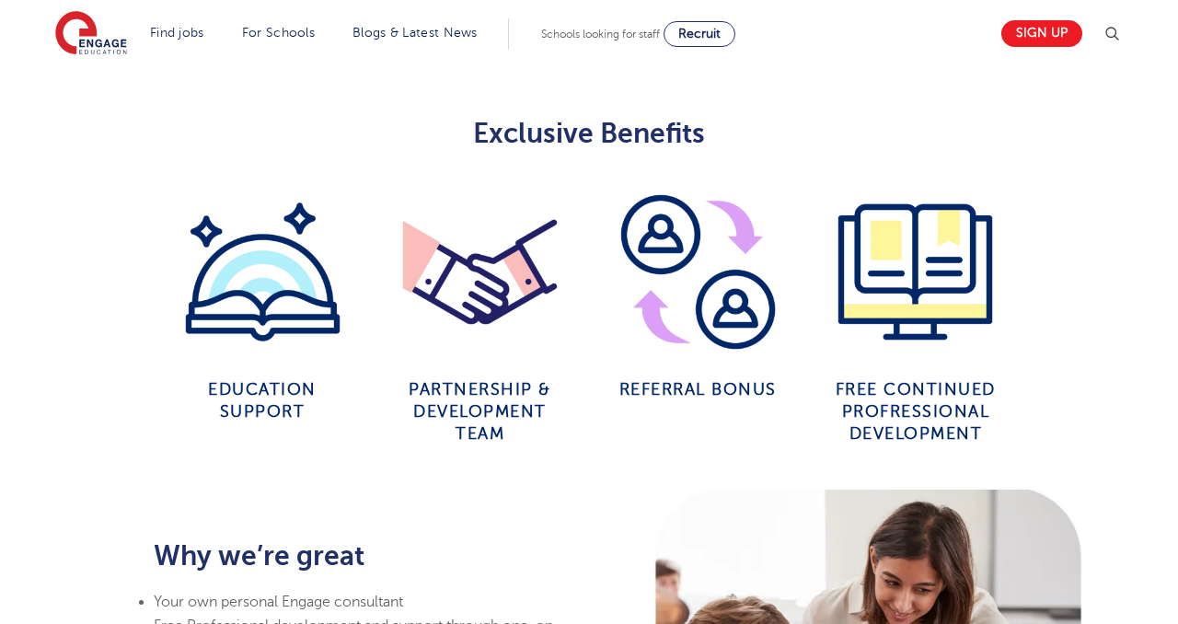
scroll to position [841, 0]
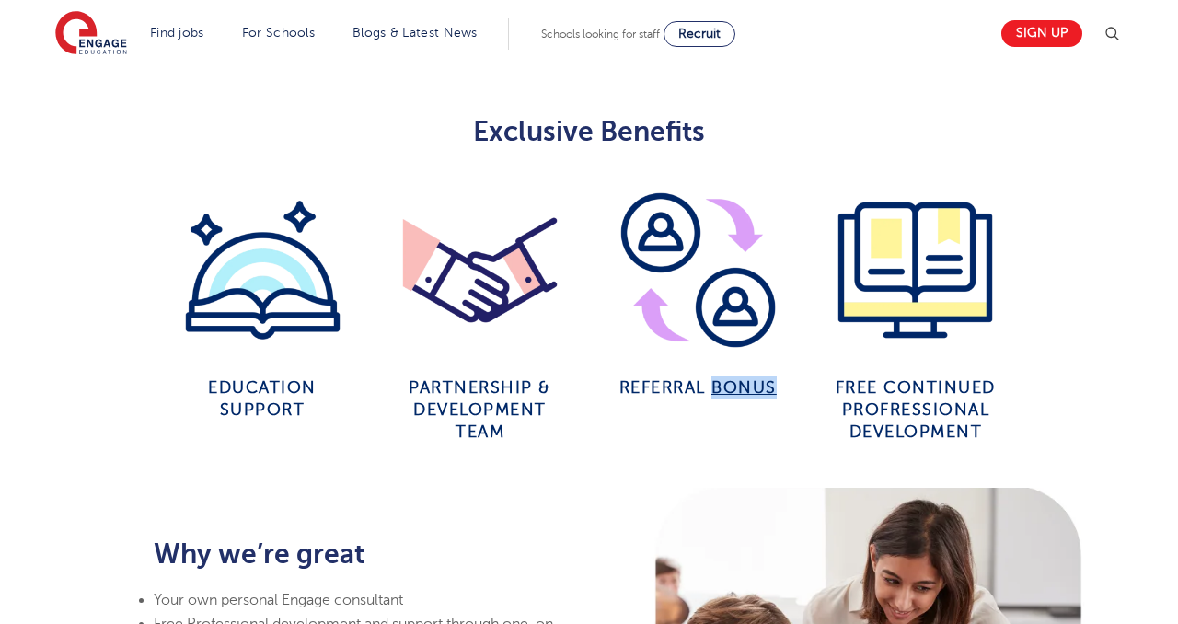
drag, startPoint x: 713, startPoint y: 410, endPoint x: 713, endPoint y: 376, distance: 34.1
click at [713, 376] on div "Referral Bonus" at bounding box center [698, 397] width 191 height 64
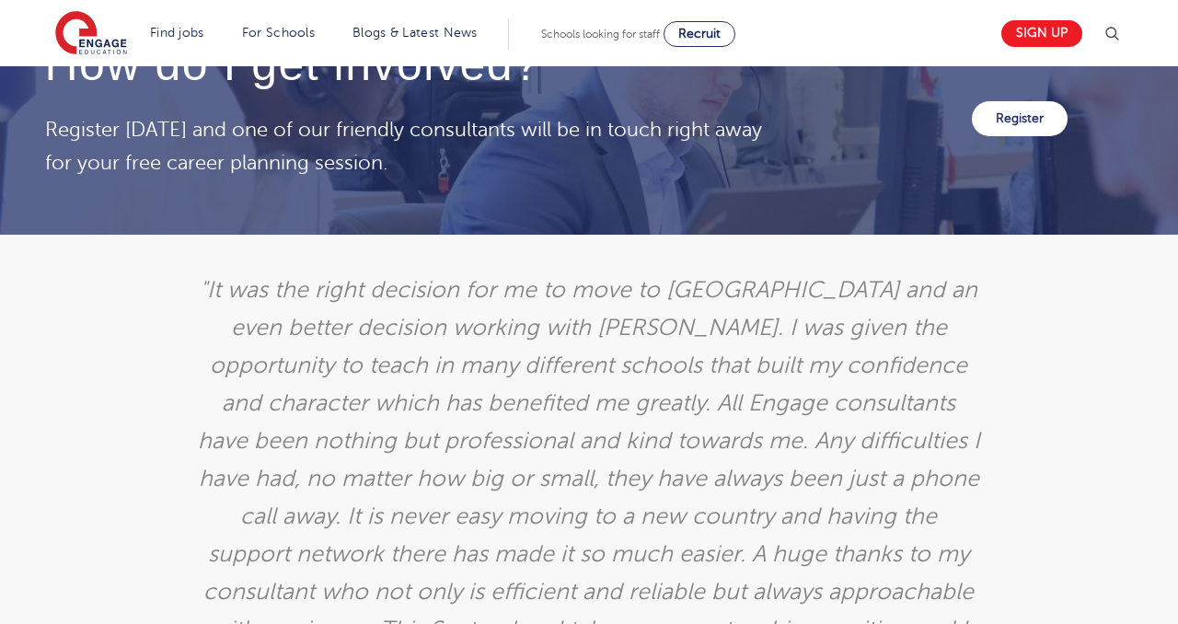
scroll to position [3000, 0]
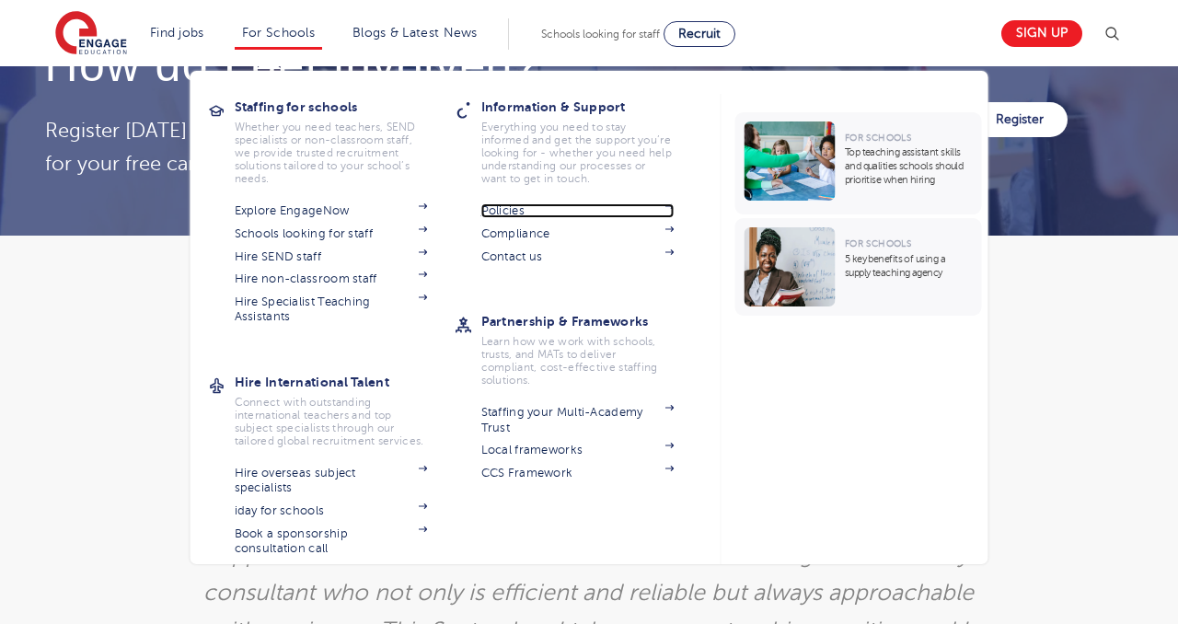
click at [504, 209] on link "Policies" at bounding box center [577, 210] width 193 height 15
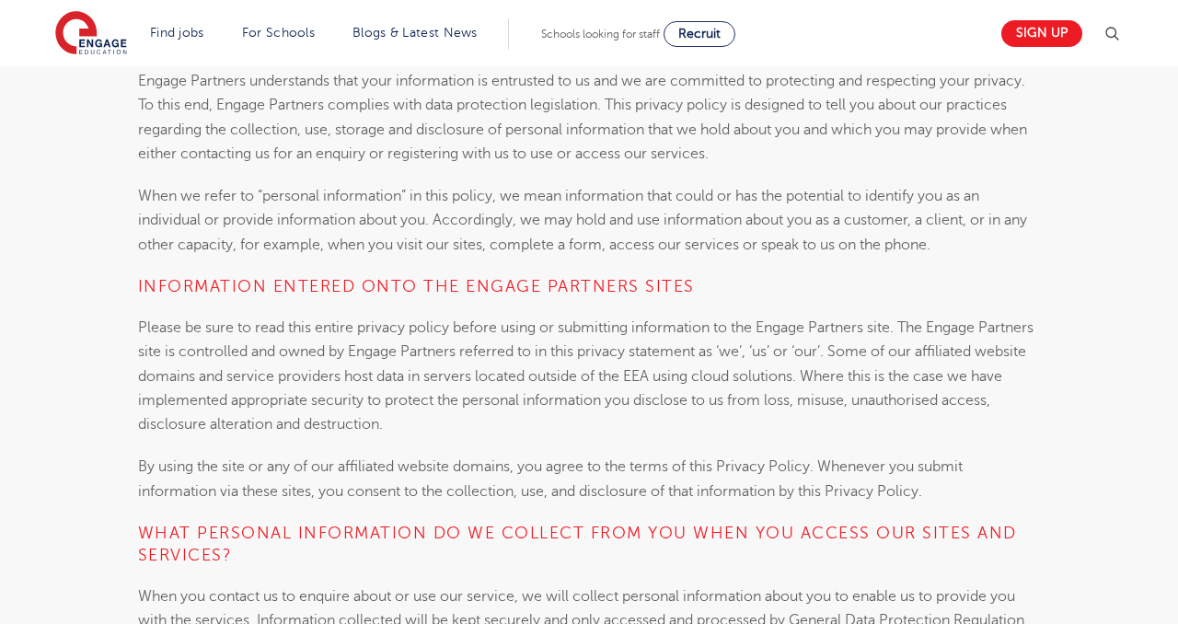
scroll to position [1751, 0]
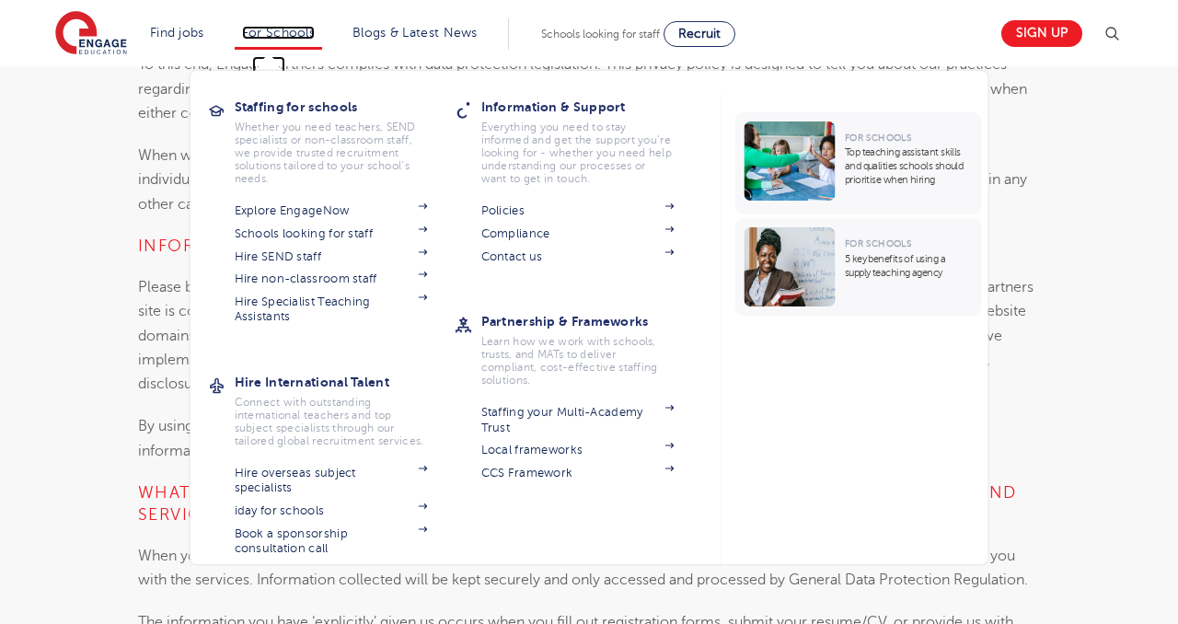
click at [282, 26] on link "For Schools" at bounding box center [278, 33] width 73 height 14
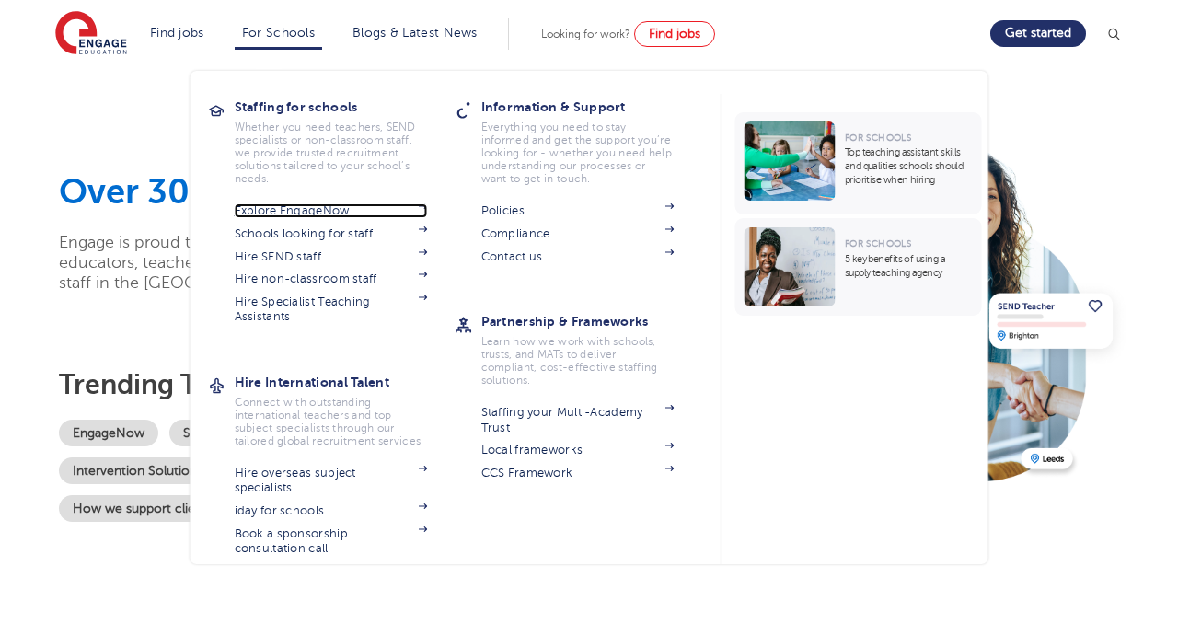
click at [331, 214] on link "Explore EngageNow" at bounding box center [331, 210] width 193 height 15
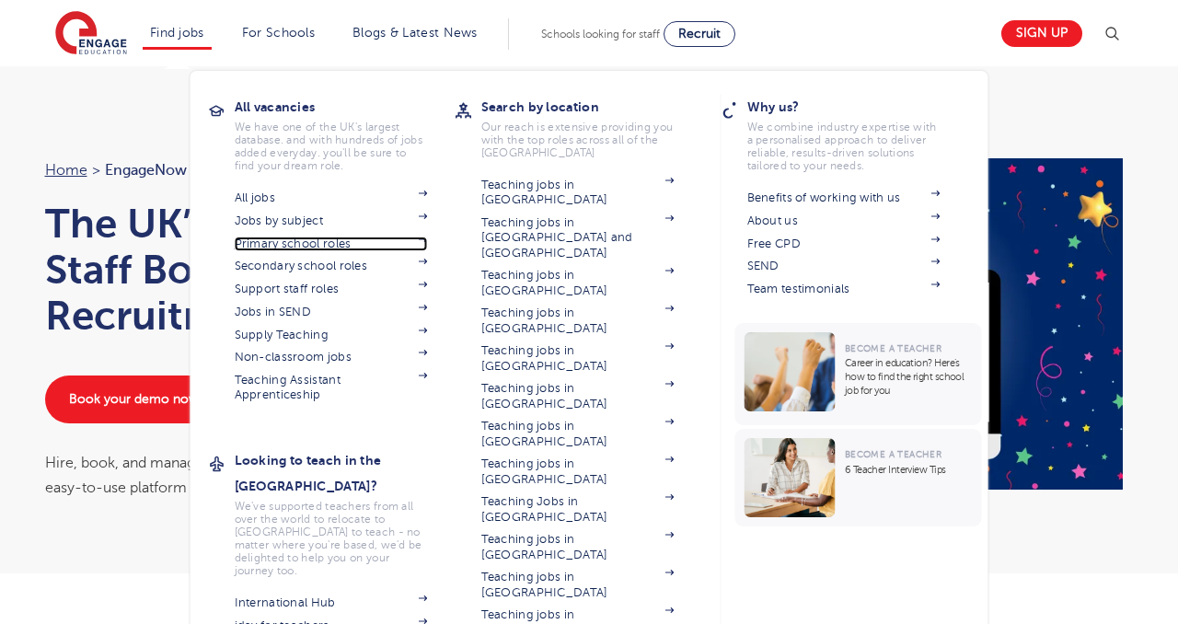
click at [271, 238] on link "Primary school roles" at bounding box center [331, 244] width 193 height 15
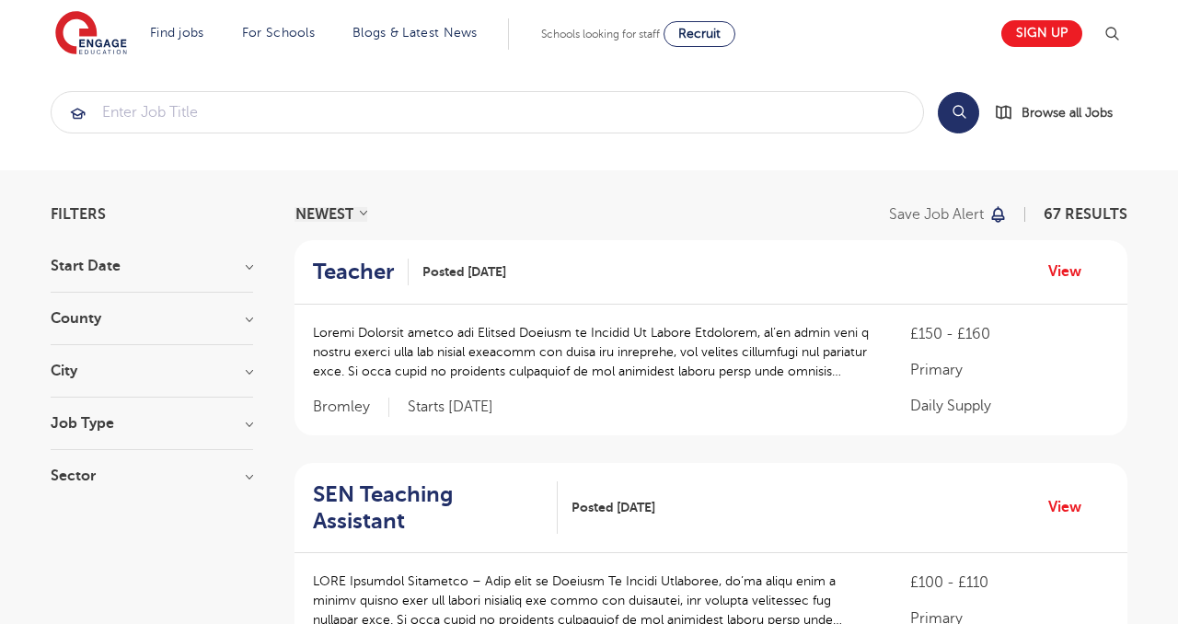
scroll to position [6, 0]
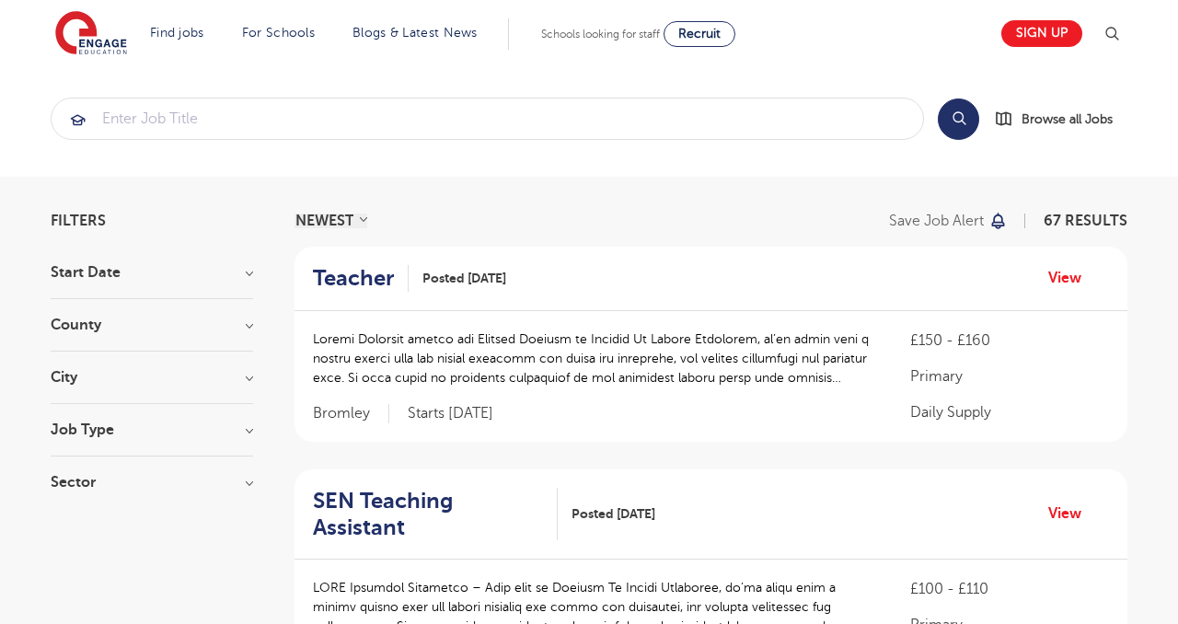
click at [165, 399] on div "City [GEOGRAPHIC_DATA] 19 Kirklees 10 Adur 3 Arun 3 Barking And [GEOGRAPHIC_DAT…" at bounding box center [152, 387] width 202 height 34
click at [174, 363] on section "Start Date September 55 October 10 November 2 Show more County Leeds 19 Kirklee…" at bounding box center [152, 386] width 202 height 243
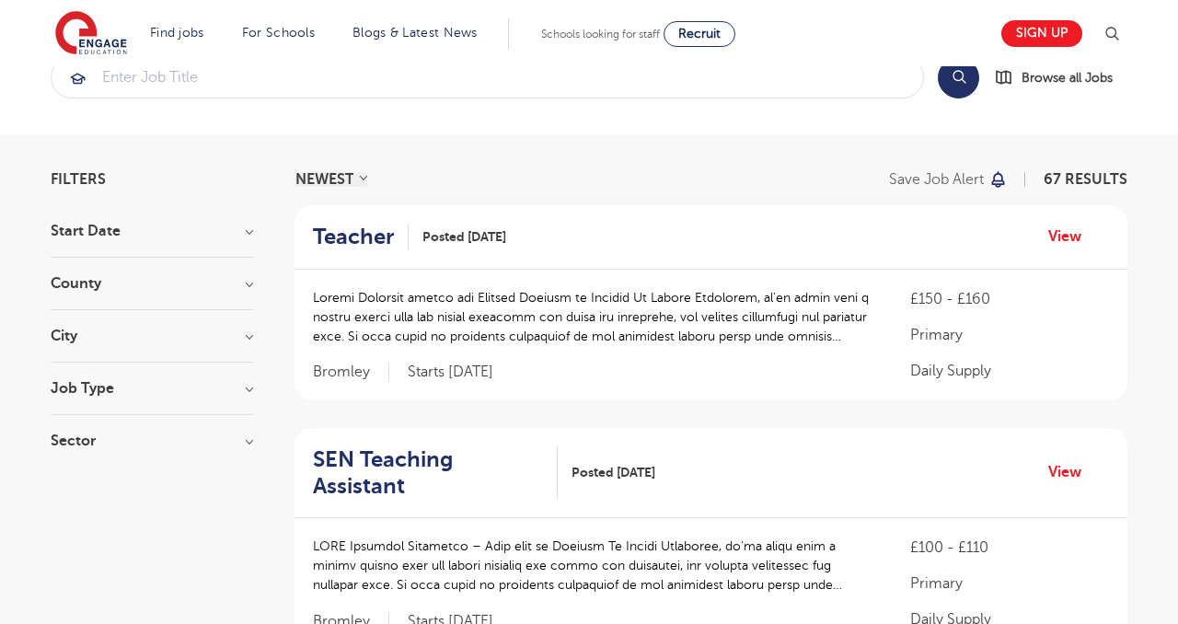
scroll to position [61, 0]
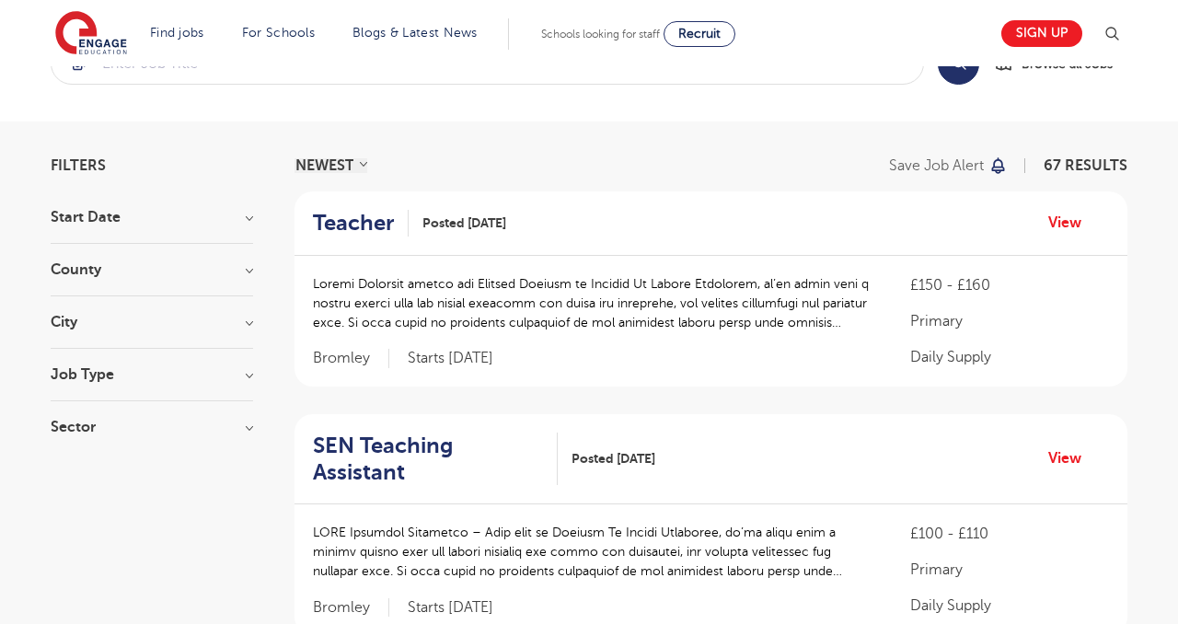
click at [245, 314] on section "Start Date September 55 October 10 November 2 Show more County Leeds 19 Kirklee…" at bounding box center [152, 331] width 202 height 243
click at [252, 321] on h3 "City" at bounding box center [152, 322] width 202 height 15
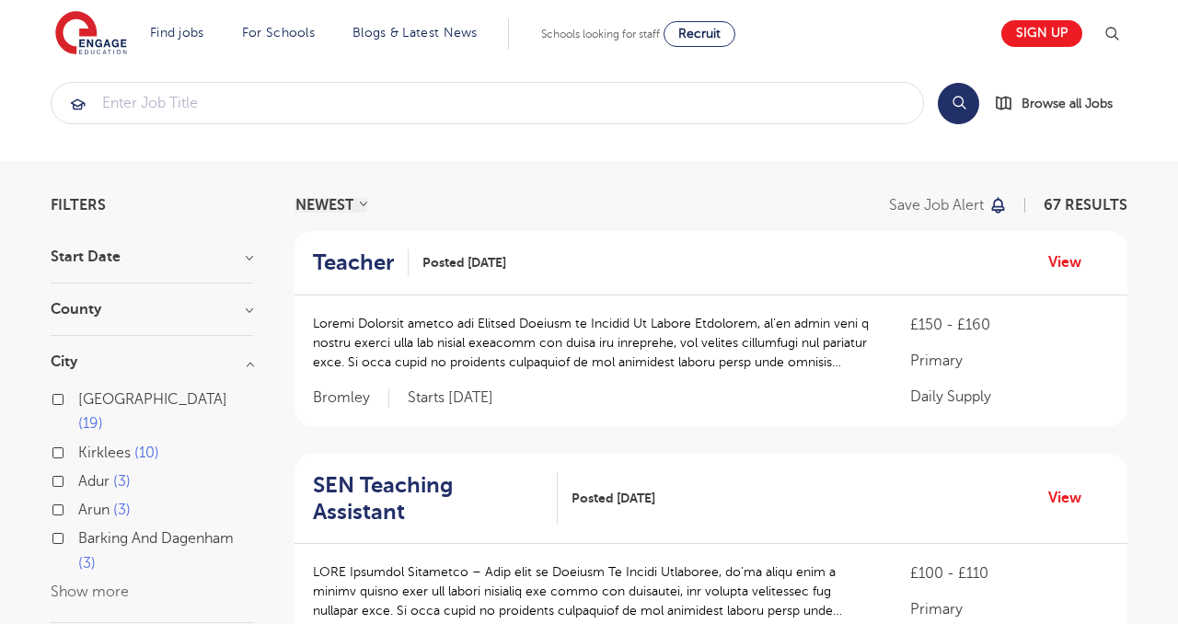
scroll to position [0, 0]
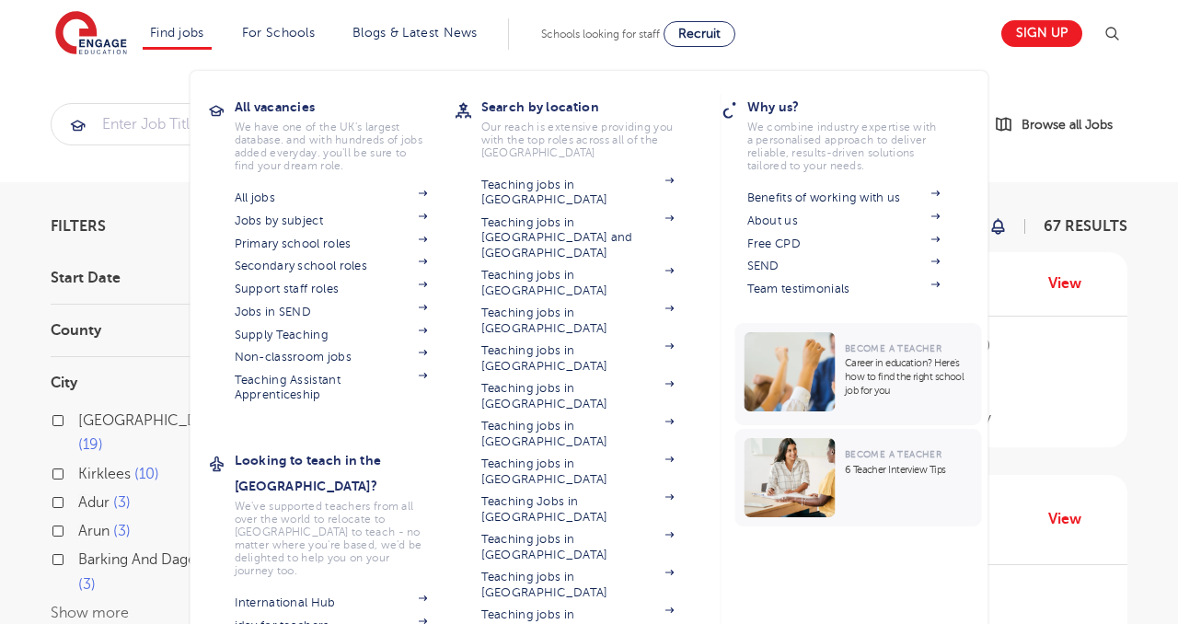
click at [178, 40] on li "Find jobs All vacancies We have one of the UK's largest database. and with hund…" at bounding box center [177, 33] width 69 height 31
click at [282, 333] on link "Supply Teaching" at bounding box center [331, 335] width 193 height 15
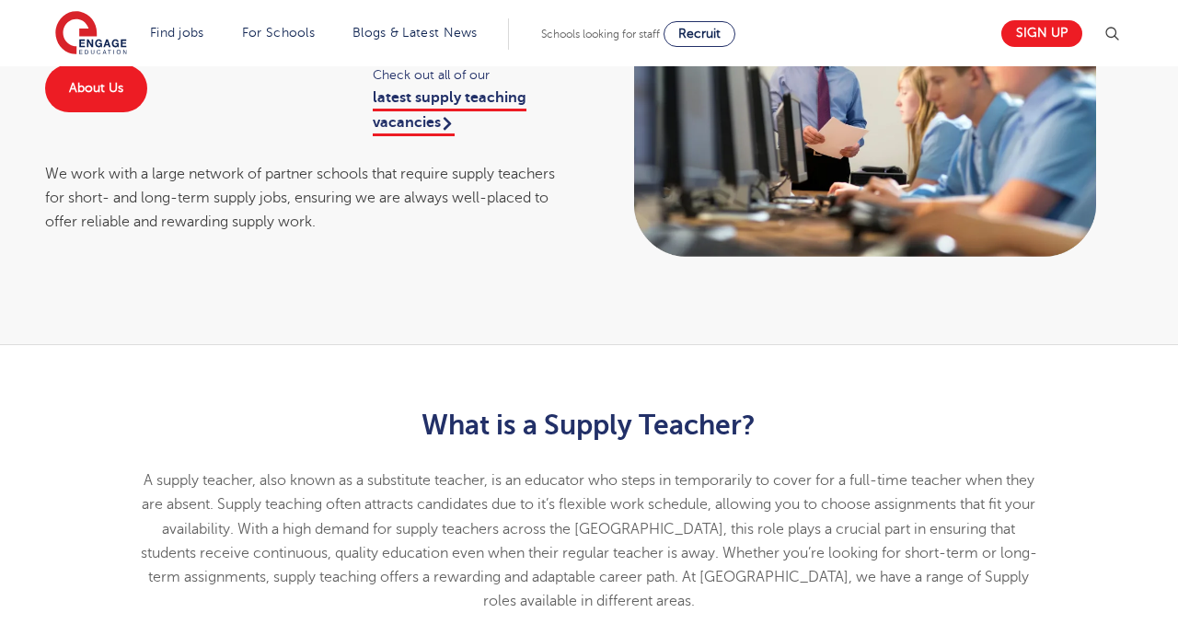
scroll to position [249, 0]
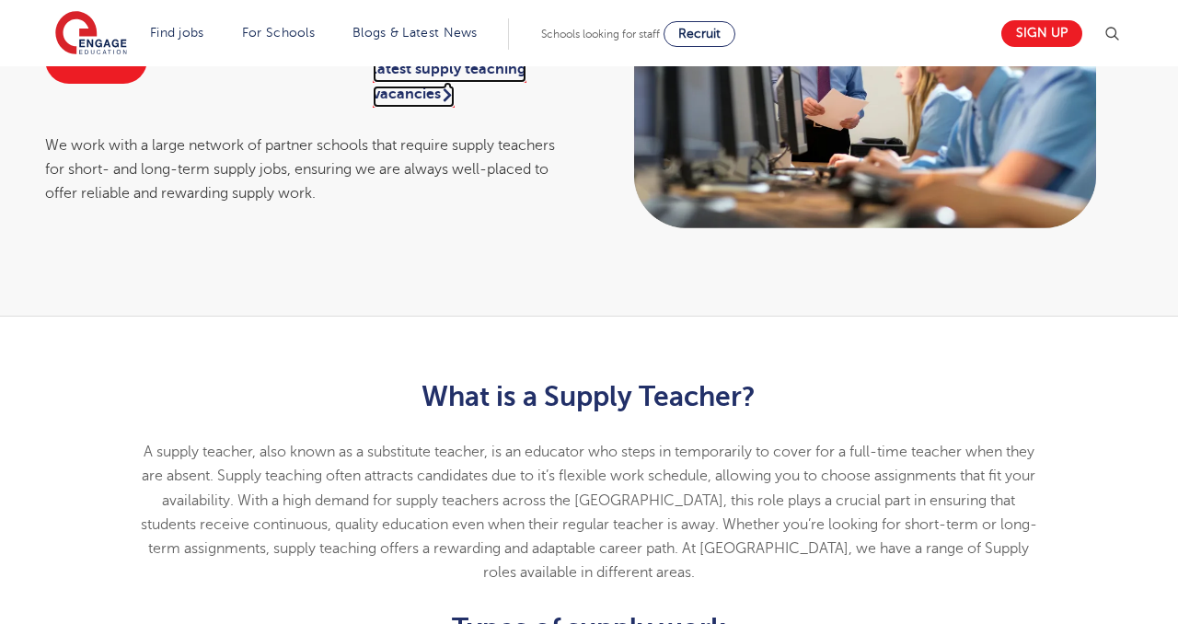
click at [435, 92] on link "latest supply teaching vacancies" at bounding box center [450, 84] width 154 height 46
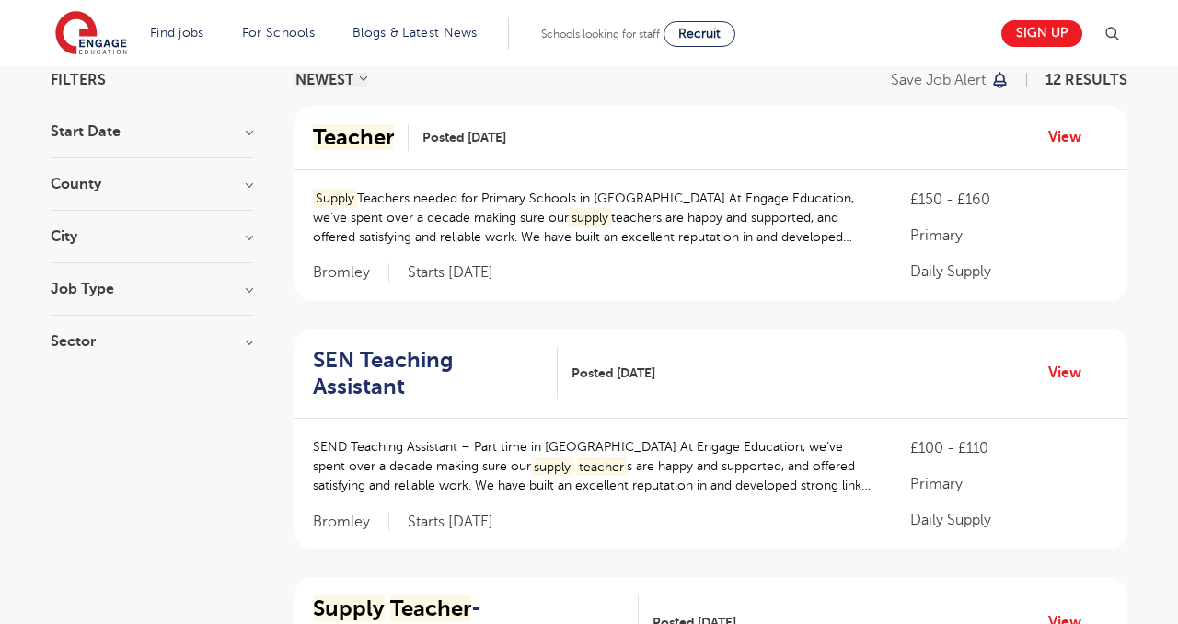
scroll to position [153, 0]
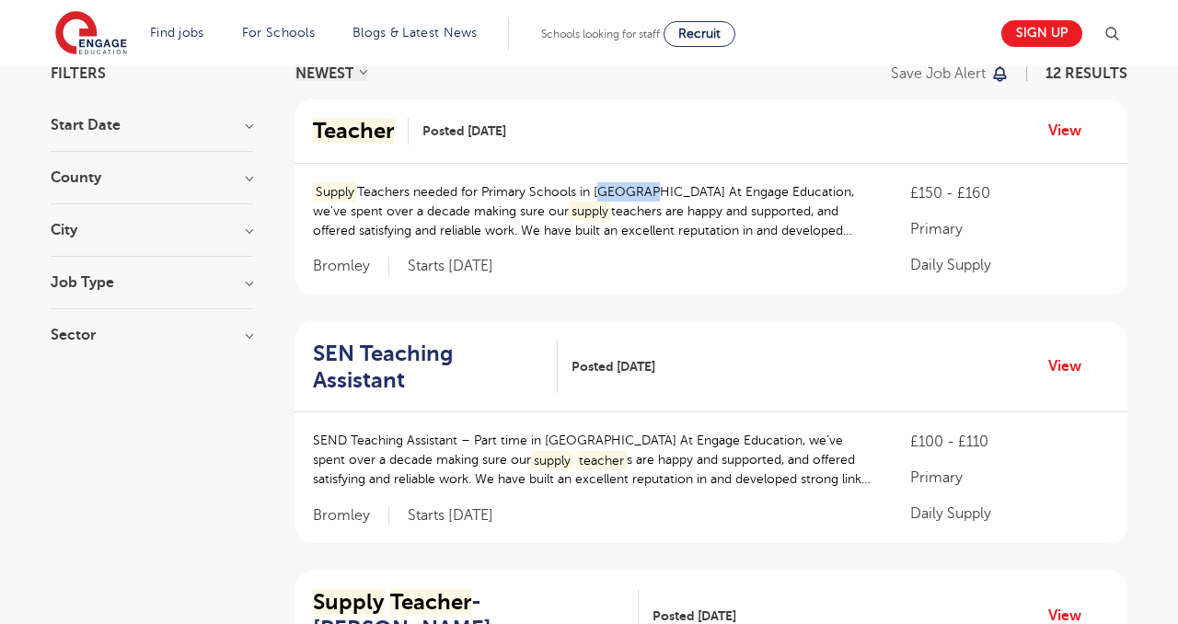
drag, startPoint x: 595, startPoint y: 193, endPoint x: 641, endPoint y: 194, distance: 45.1
click at [641, 194] on p "Supply Teachers needed for Primary Schools in Bromley At Engage Education, we’v…" at bounding box center [593, 211] width 561 height 58
copy p "Bromle"
click at [664, 168] on div "Supply Teachers needed for Primary Schools in Bromley At Engage Education, we’v…" at bounding box center [711, 229] width 833 height 131
drag, startPoint x: 644, startPoint y: 191, endPoint x: 600, endPoint y: 190, distance: 44.2
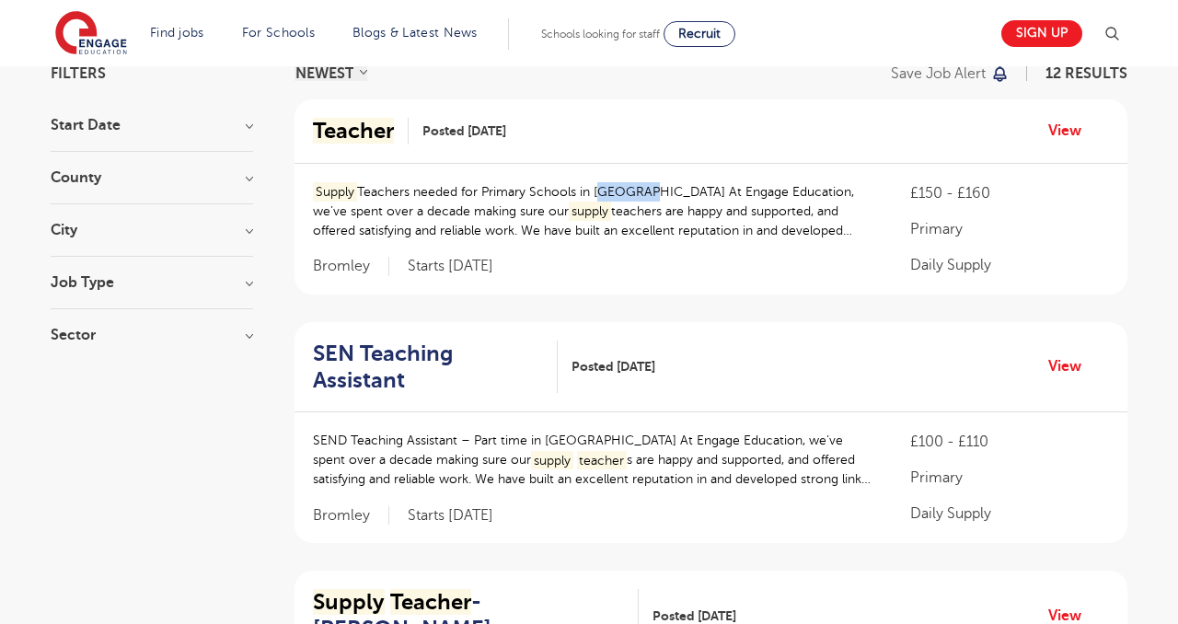
click at [600, 190] on p "Supply Teachers needed for Primary Schools in Bromley At Engage Education, we’v…" at bounding box center [593, 211] width 561 height 58
copy p "Bromley"
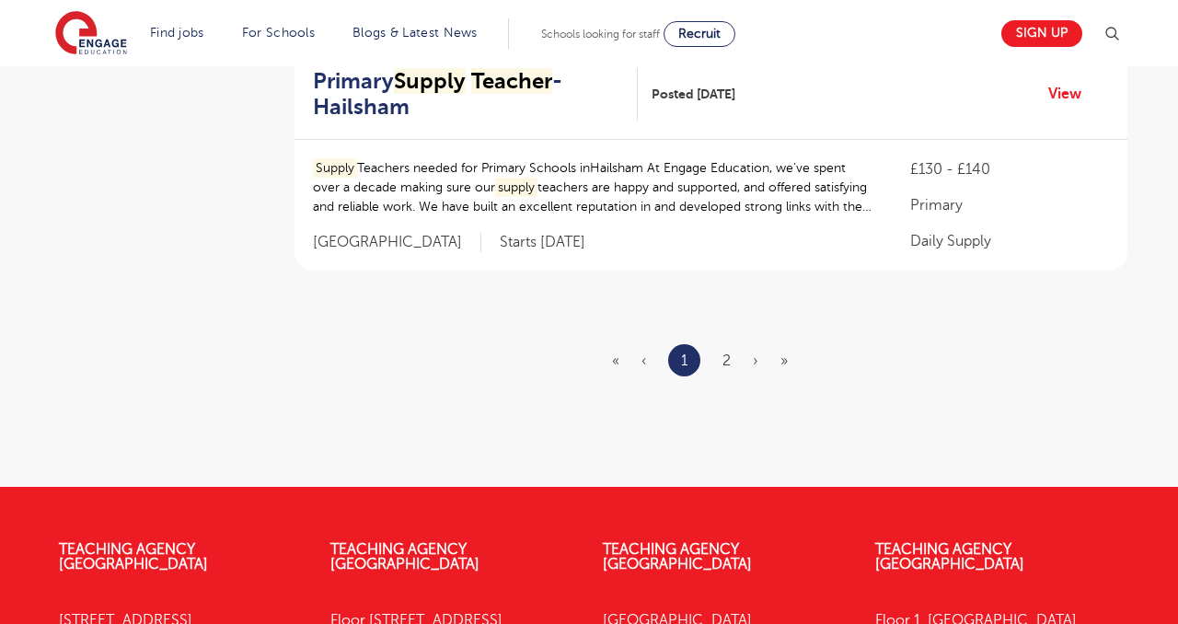
scroll to position [2404, 0]
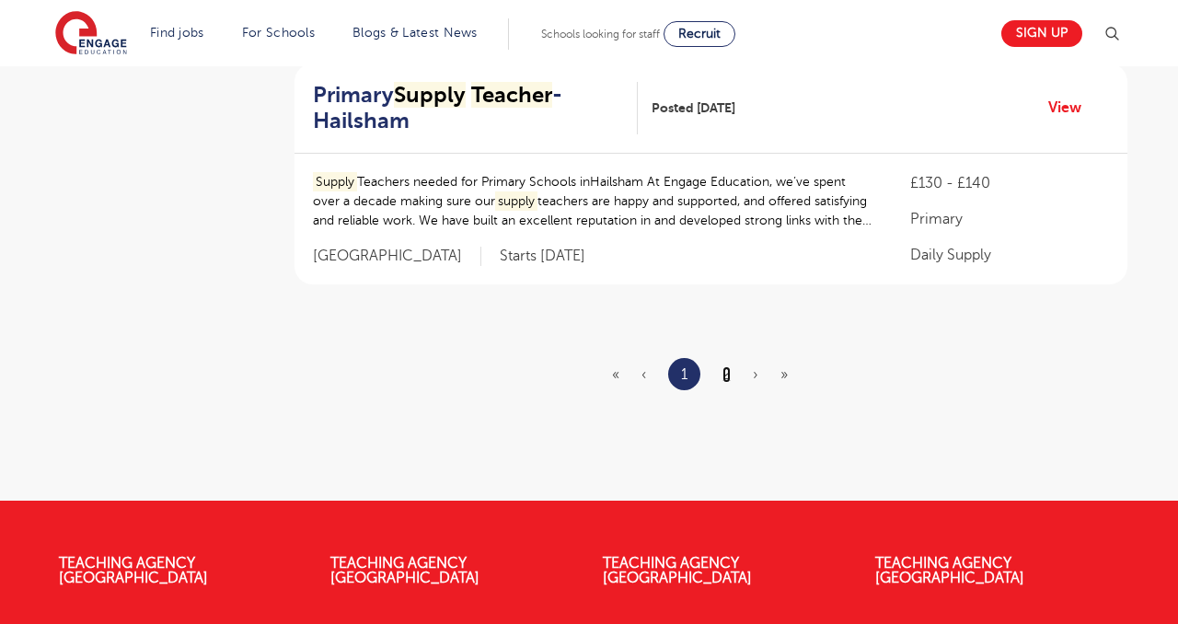
click at [725, 366] on link "2" at bounding box center [727, 374] width 8 height 17
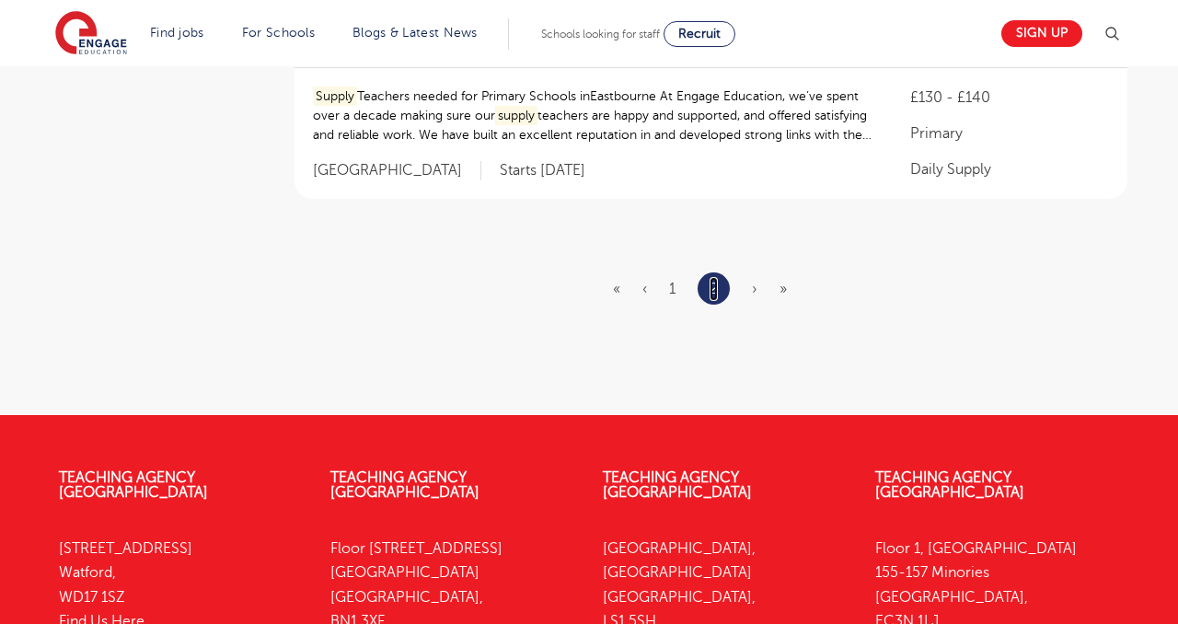
scroll to position [510, 0]
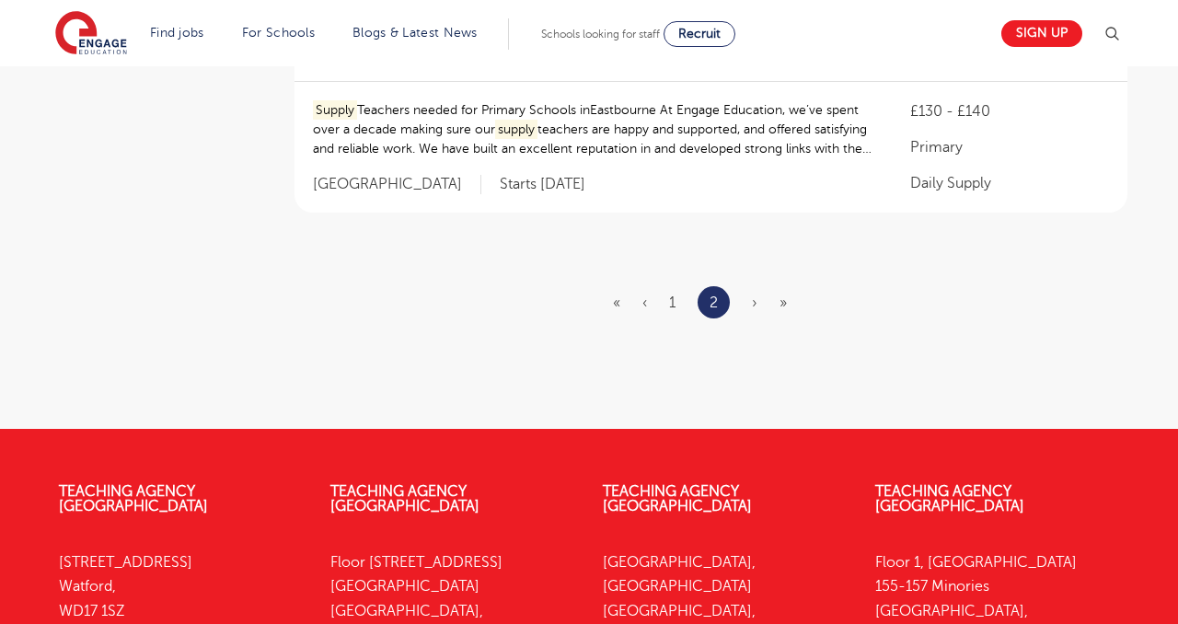
click at [757, 300] on span "›" at bounding box center [755, 303] width 6 height 17
click at [786, 299] on span "»" at bounding box center [783, 303] width 7 height 17
click at [785, 302] on span "»" at bounding box center [783, 303] width 7 height 17
click at [749, 298] on ul "« ‹ 1 2 › »" at bounding box center [711, 302] width 196 height 32
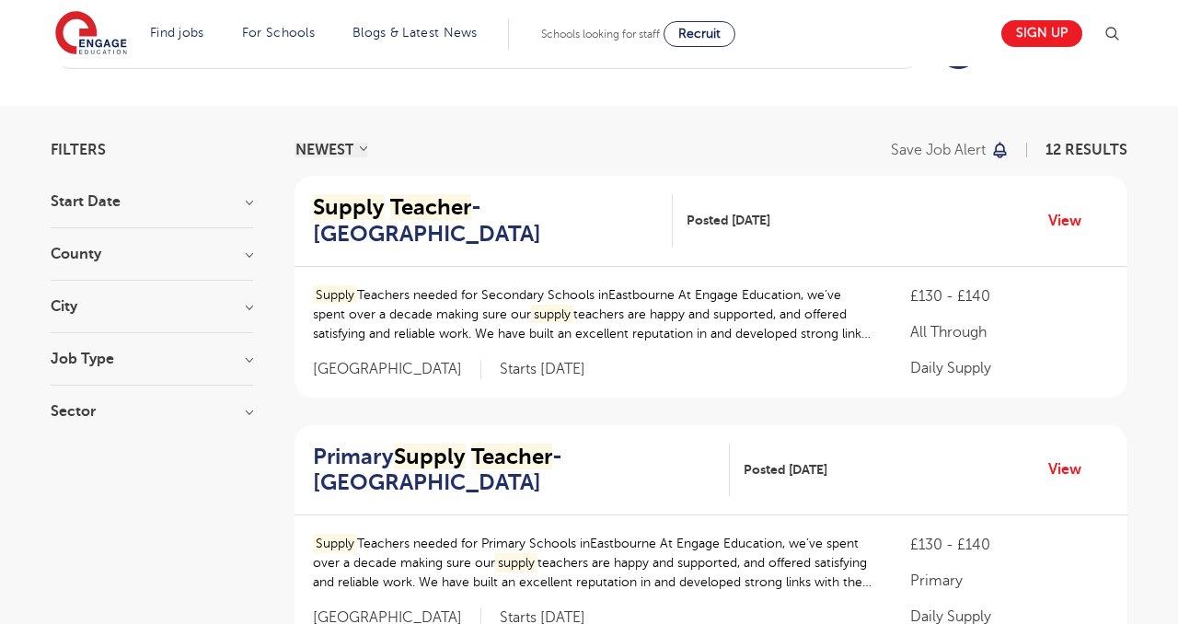
scroll to position [0, 0]
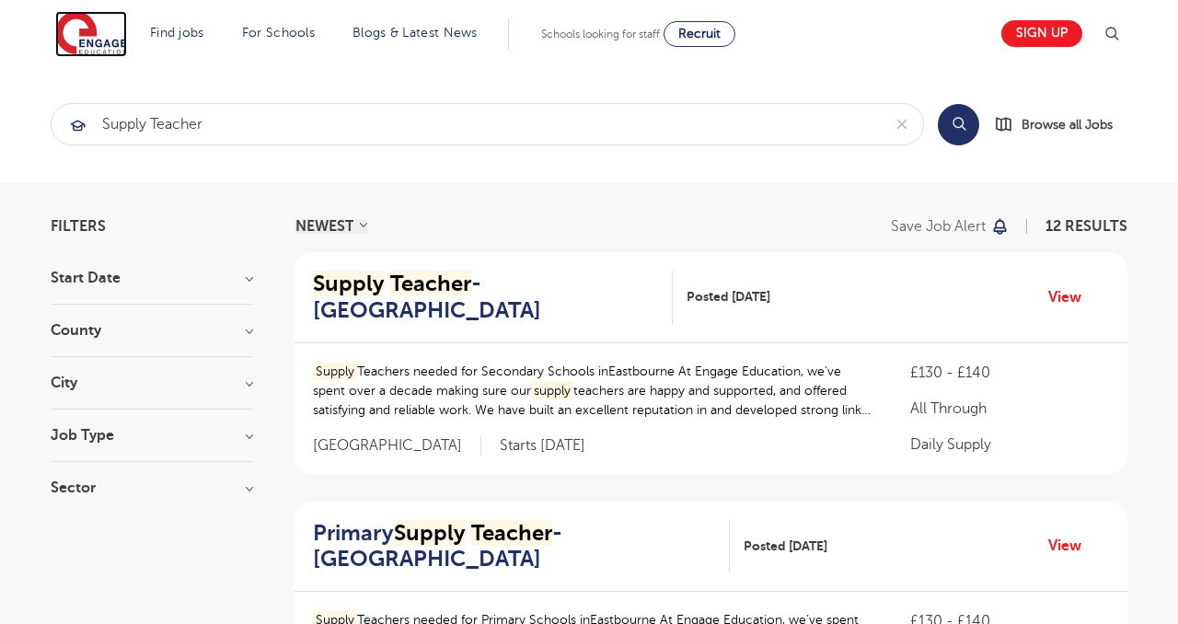
click at [113, 36] on img at bounding box center [91, 34] width 72 height 46
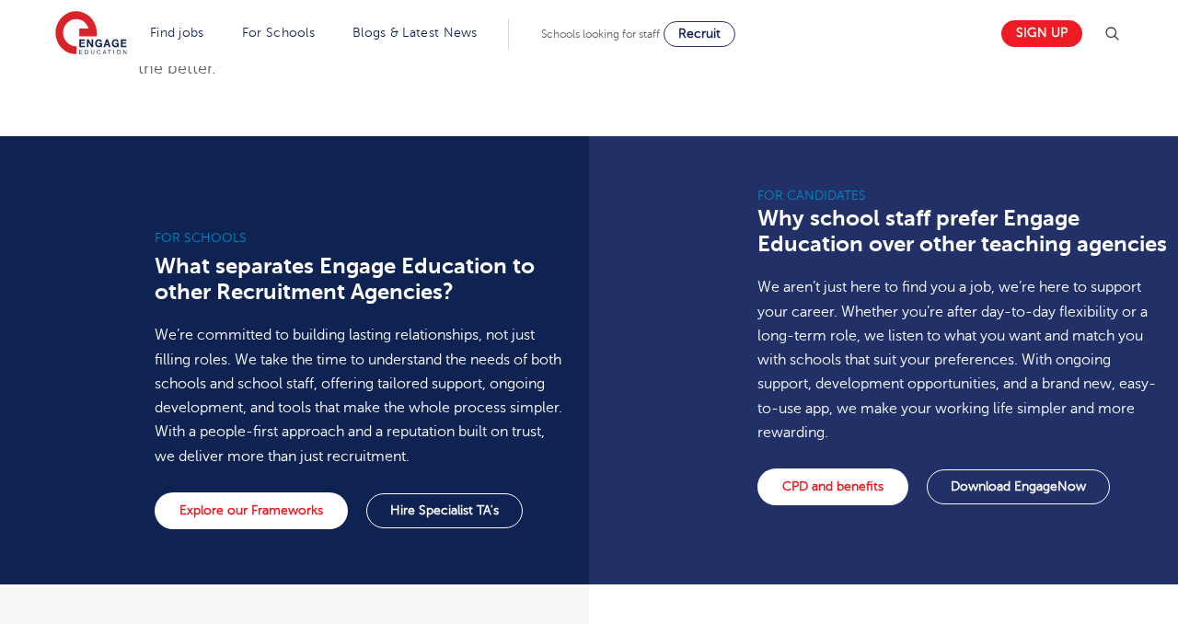
scroll to position [1249, 0]
